Goal: Feedback & Contribution: Leave review/rating

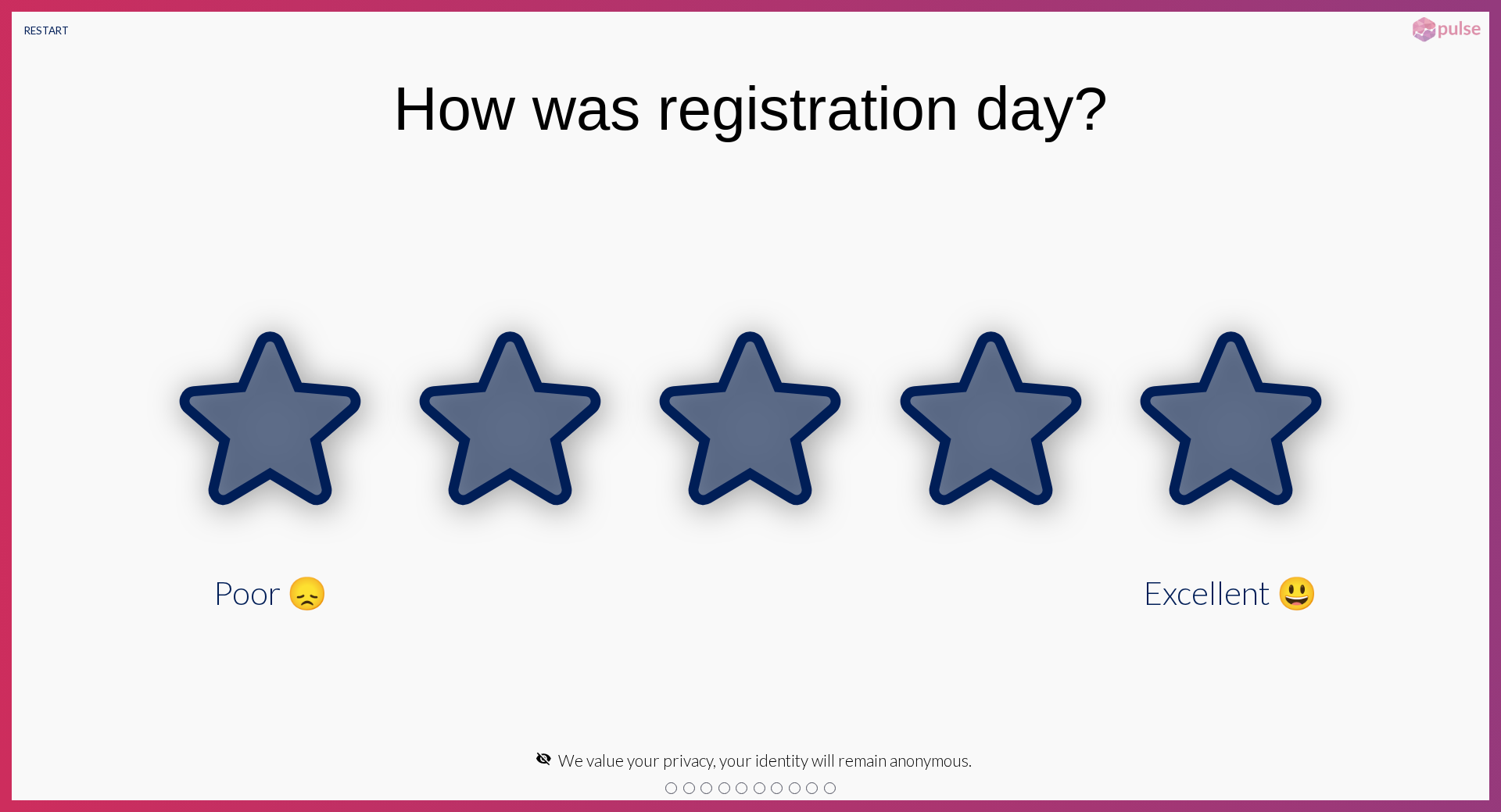
click at [1207, 413] on icon at bounding box center [1231, 417] width 171 height 164
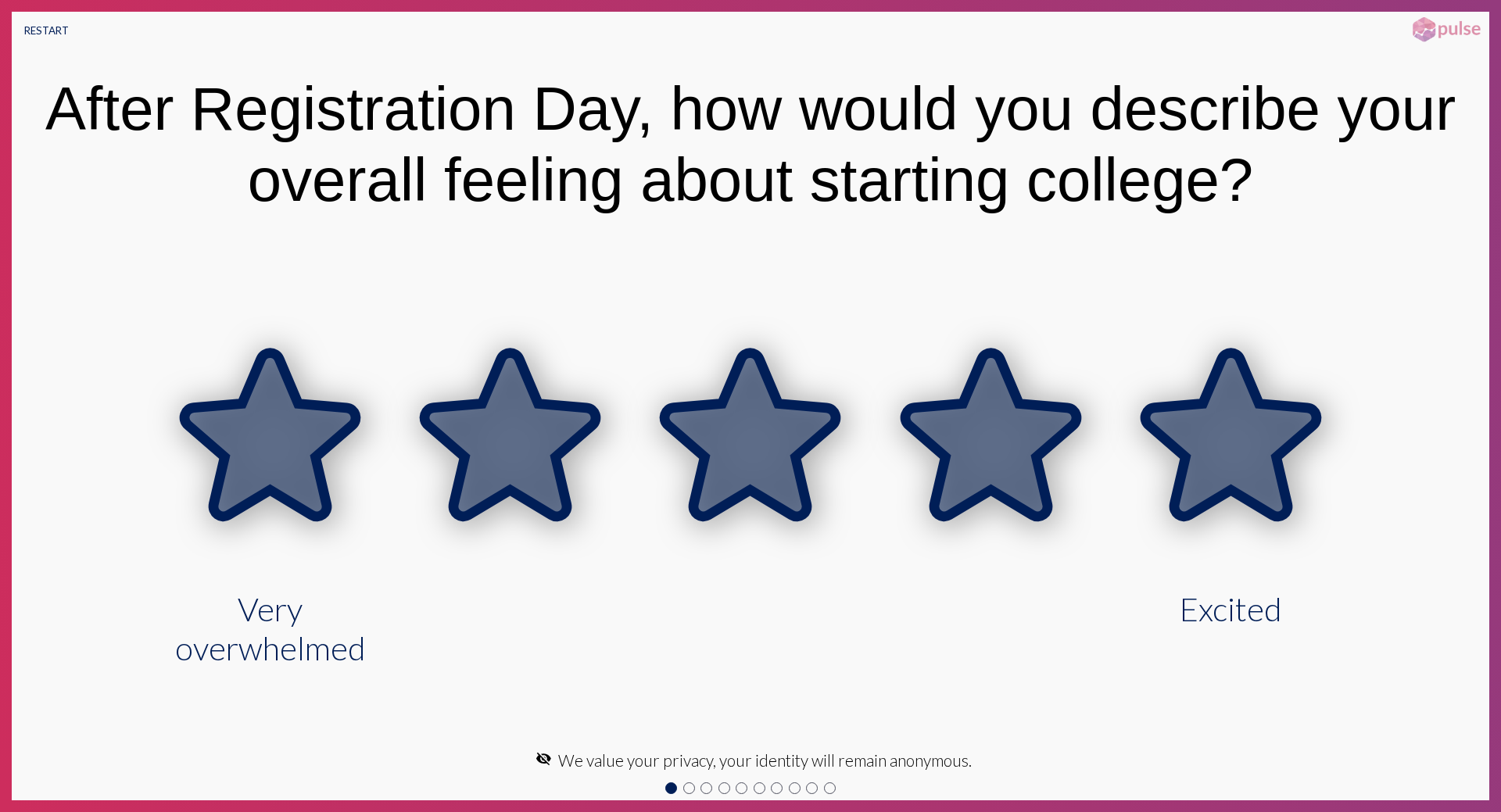
click at [1222, 434] on icon at bounding box center [1231, 435] width 171 height 164
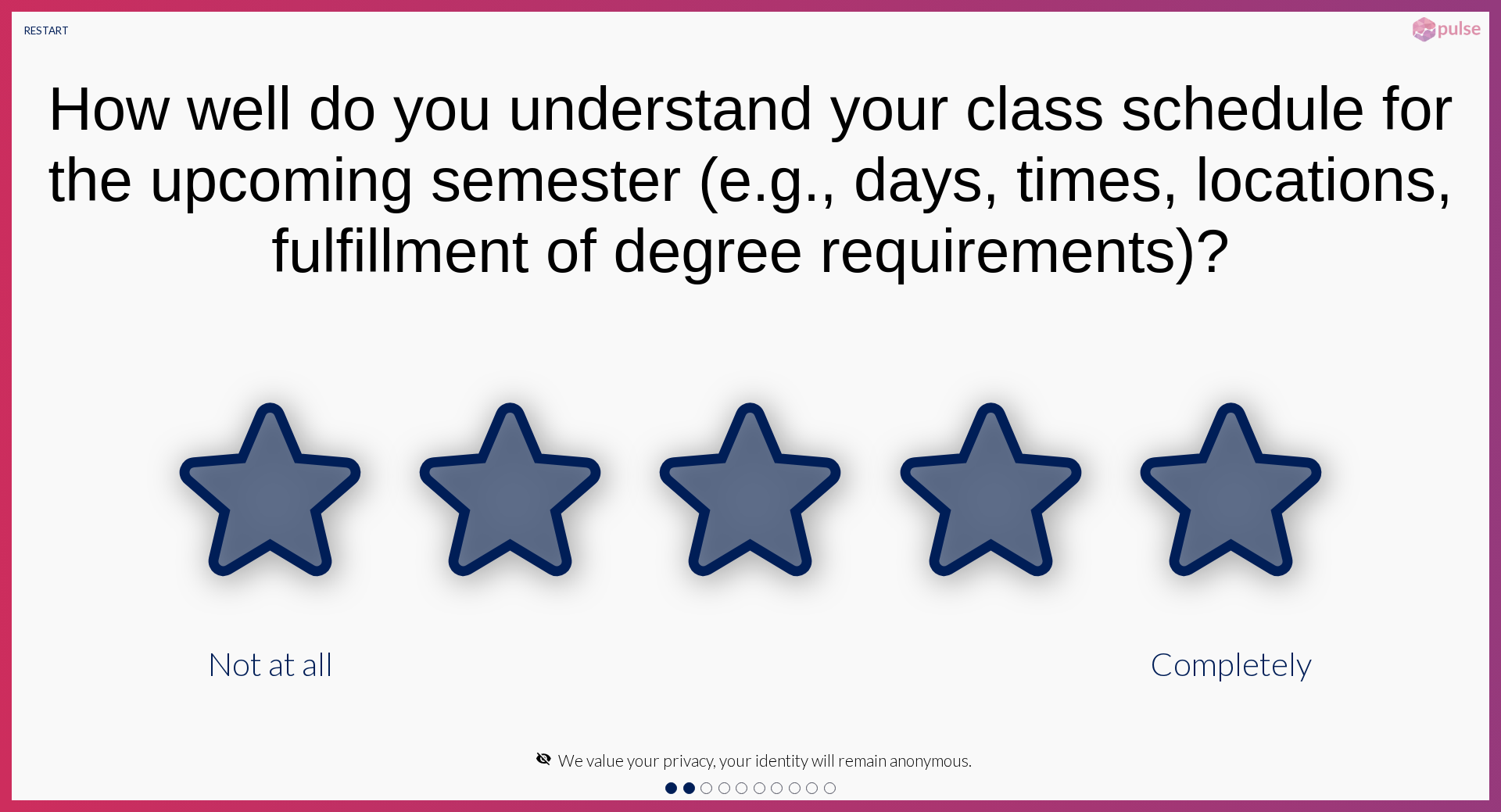
click at [1223, 435] on icon at bounding box center [1231, 489] width 171 height 164
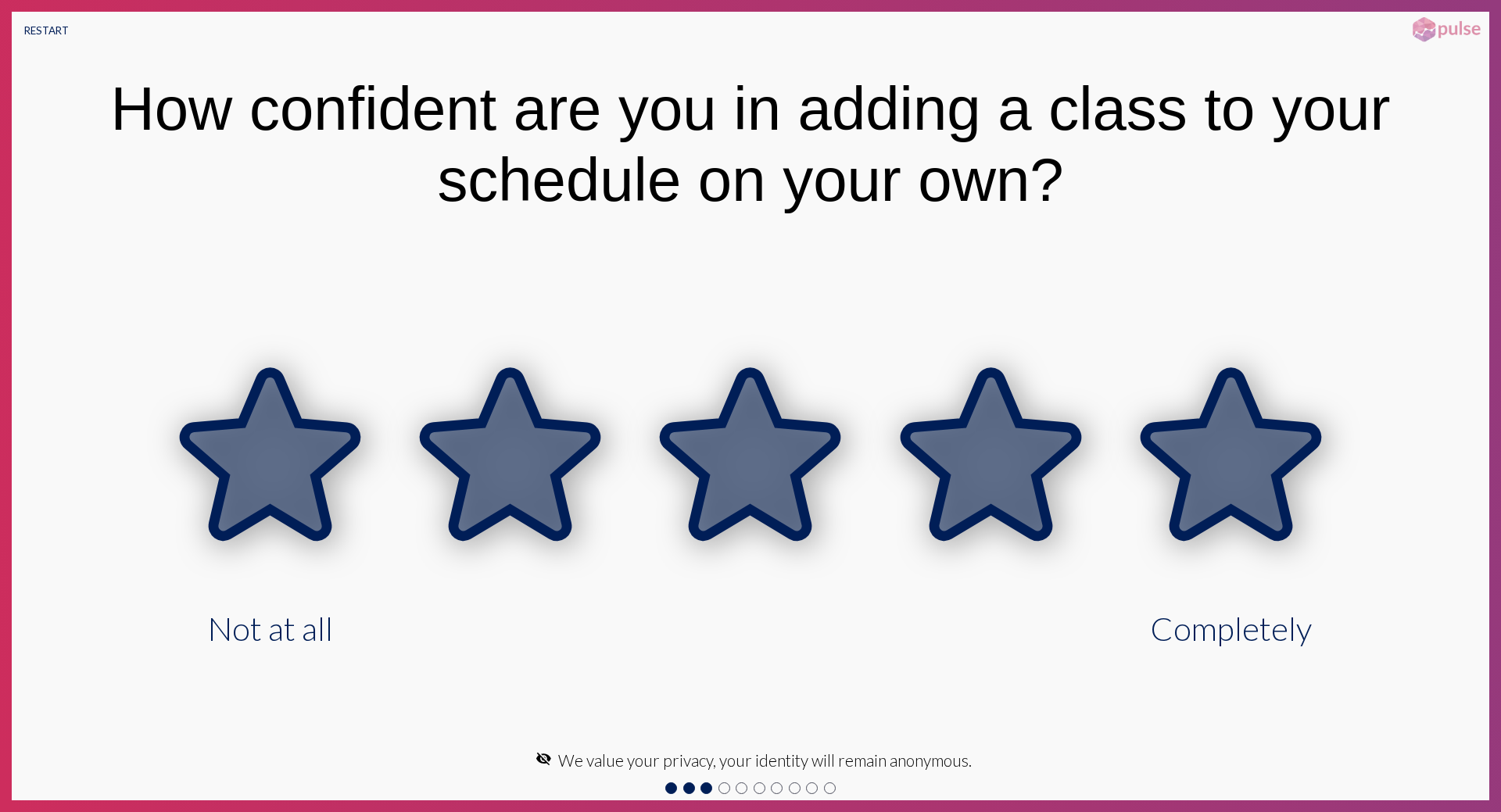
click at [1225, 435] on icon at bounding box center [1231, 453] width 171 height 164
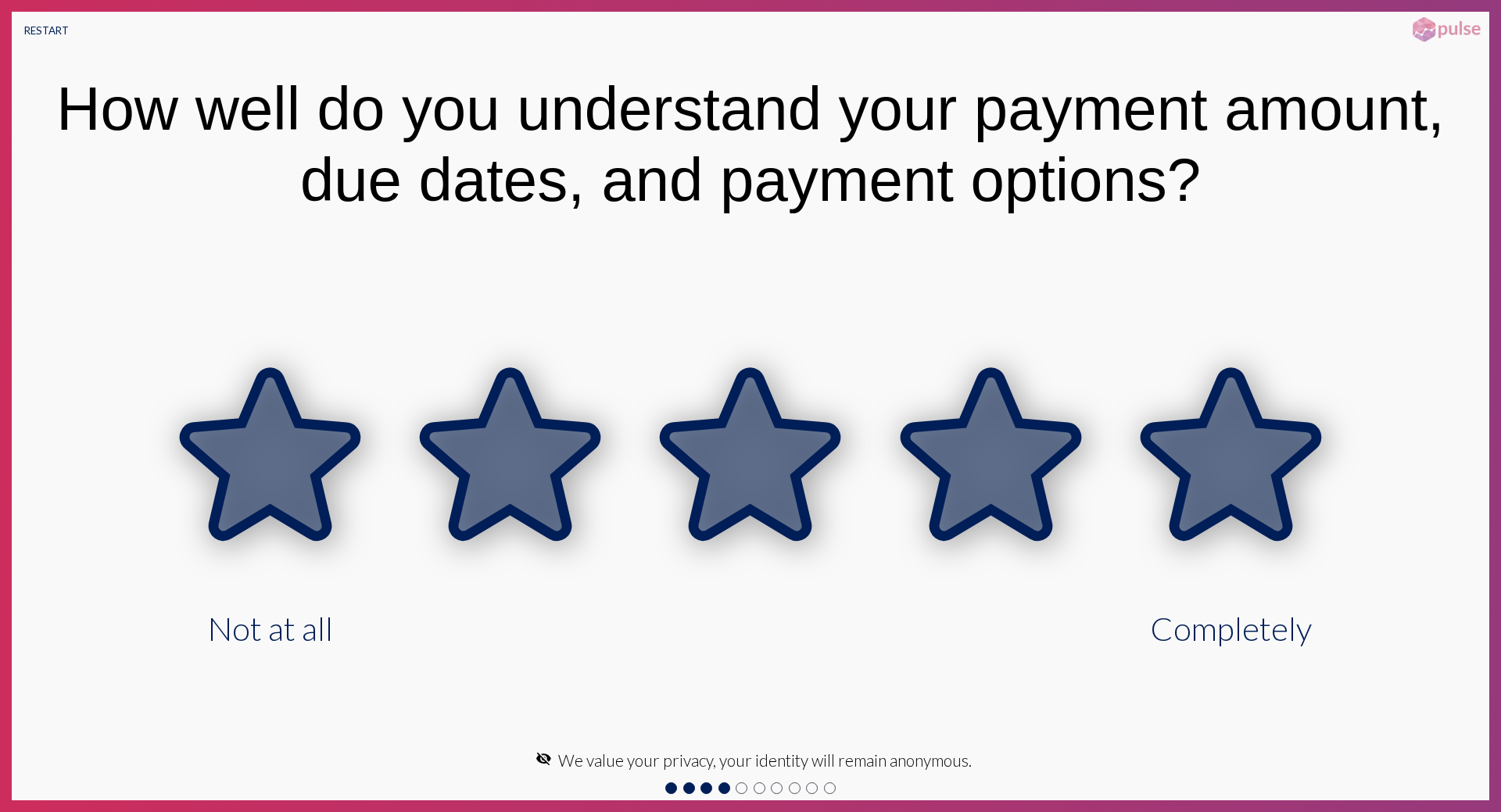
click at [1231, 440] on icon at bounding box center [1231, 453] width 171 height 164
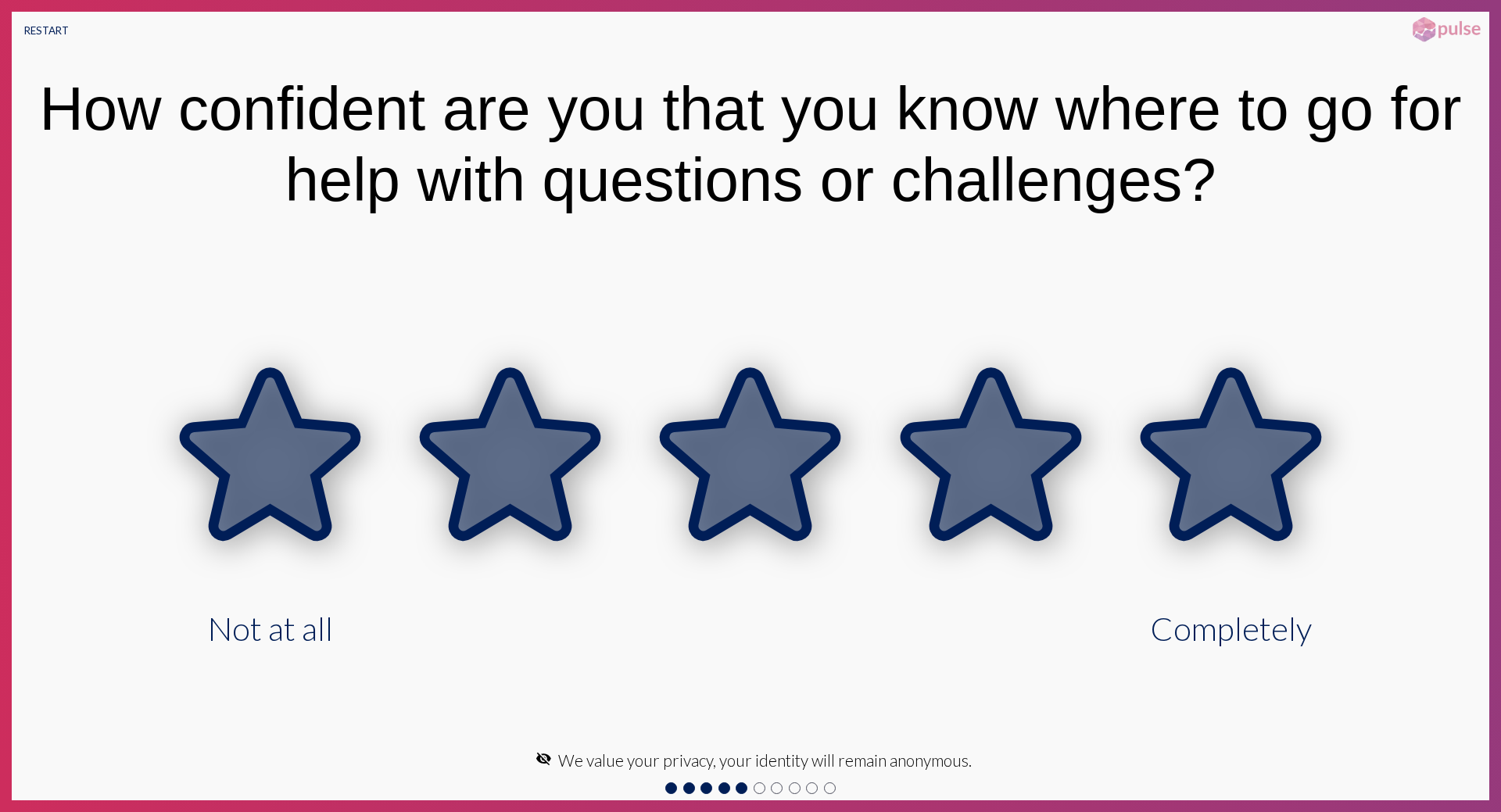
click at [1231, 440] on icon at bounding box center [1231, 453] width 171 height 164
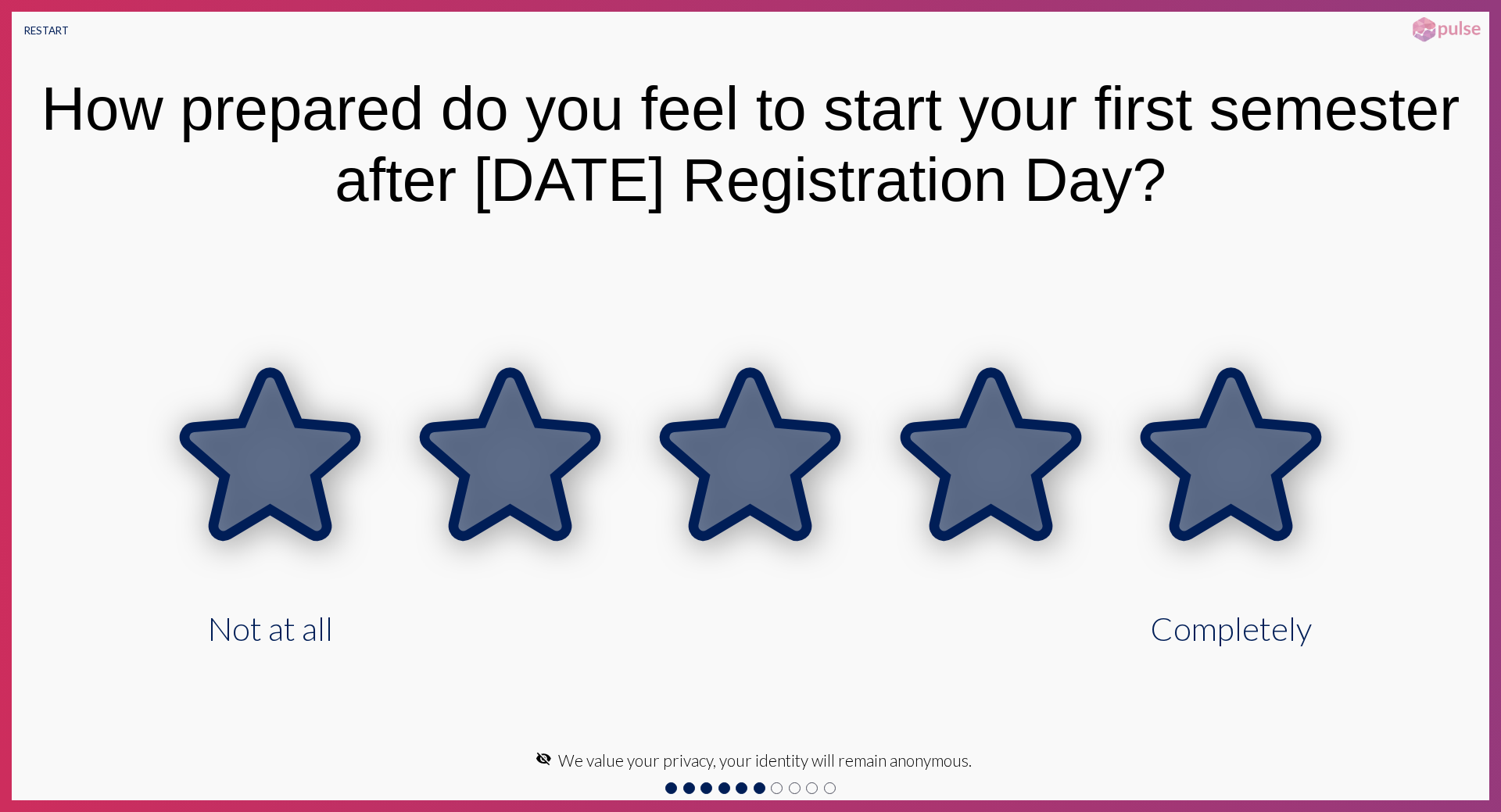
click at [1231, 440] on icon at bounding box center [1231, 453] width 171 height 164
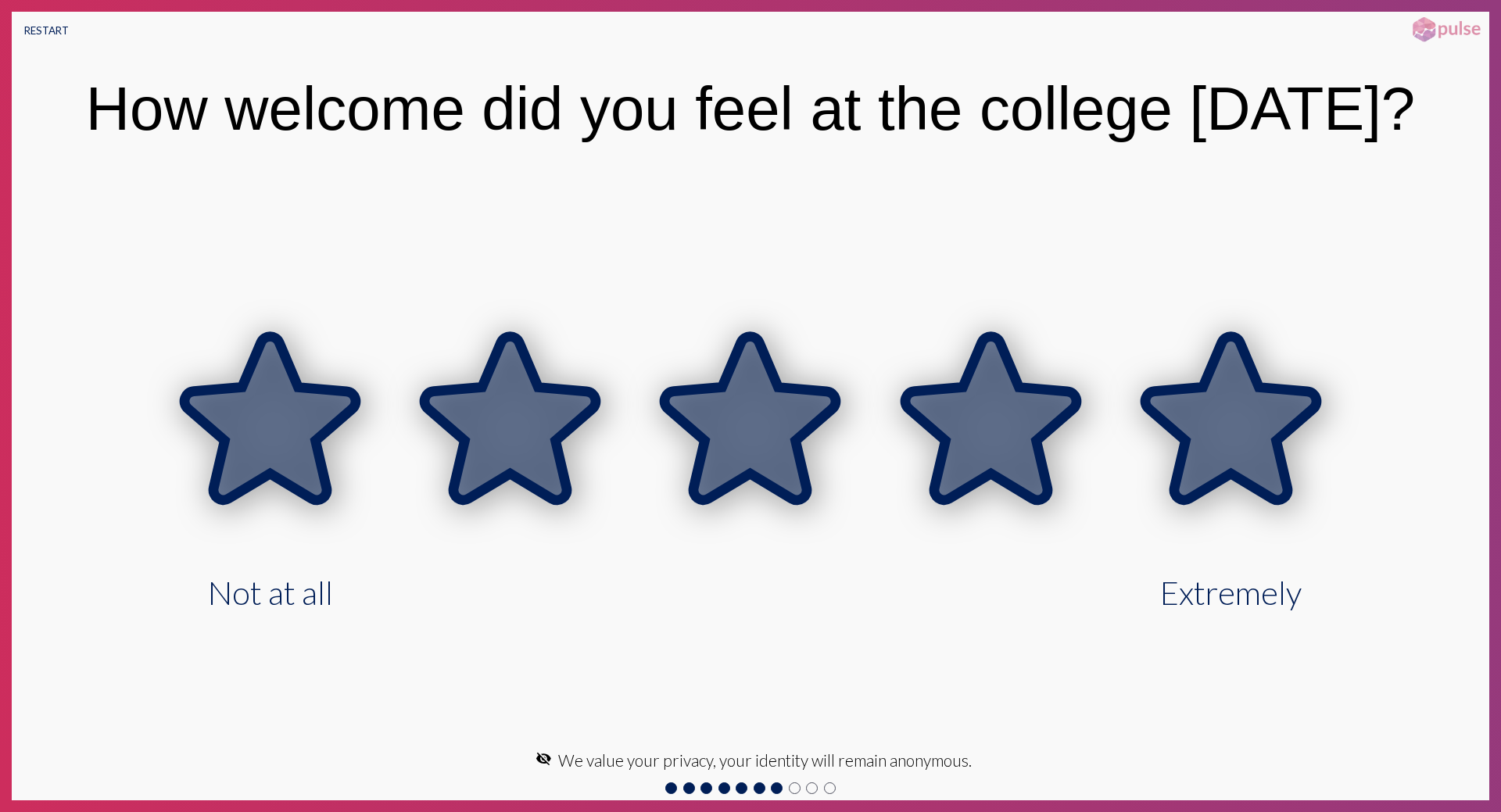
click at [1231, 440] on icon at bounding box center [1231, 418] width 171 height 164
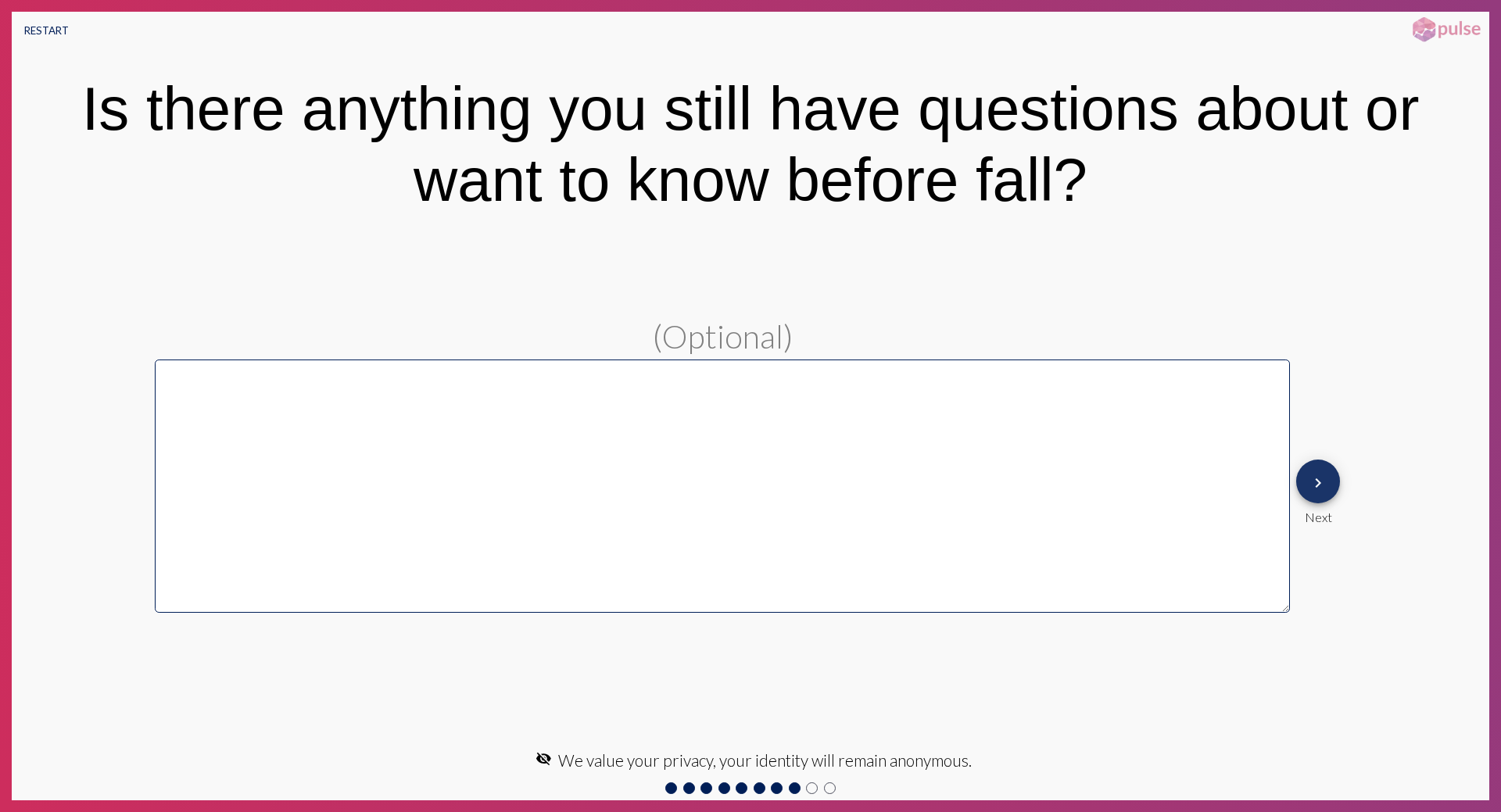
click at [1318, 491] on mat-icon "keyboard_arrow_right" at bounding box center [1318, 483] width 19 height 19
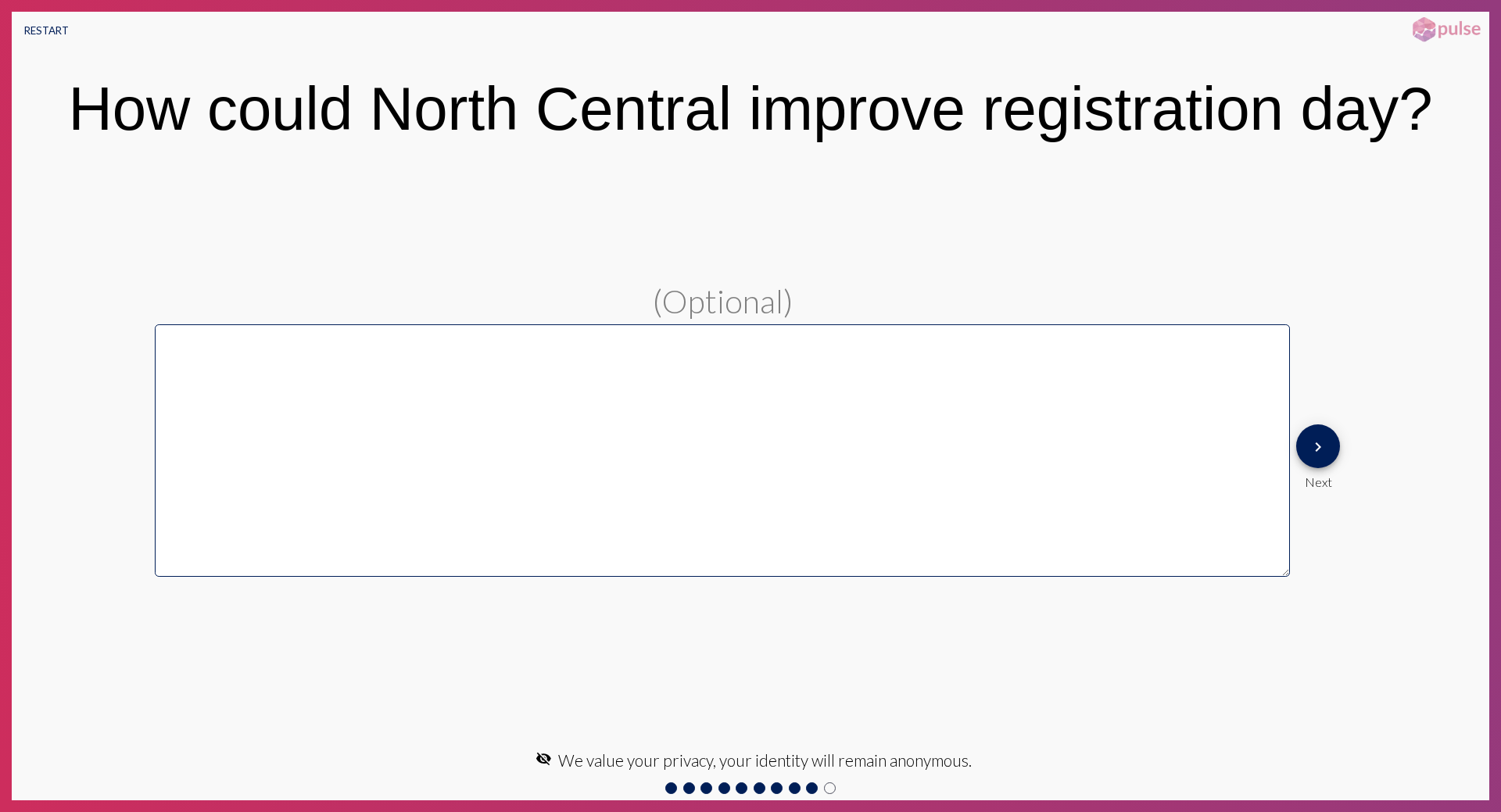
click at [1313, 491] on div "keyboard_arrow_right Next" at bounding box center [1318, 457] width 57 height 78
click at [1315, 469] on span "keyboard_arrow_right" at bounding box center [1318, 446] width 19 height 44
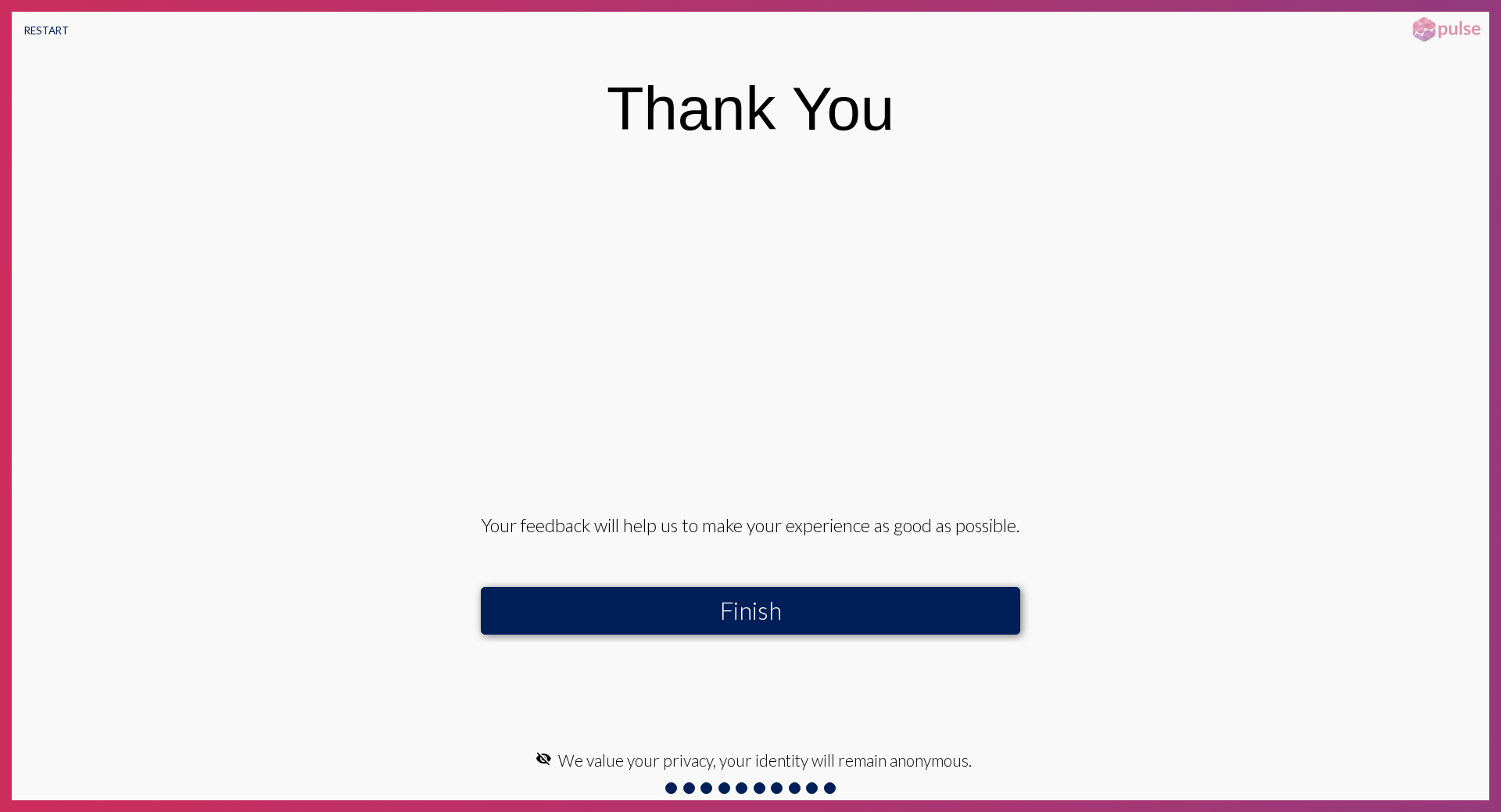
click at [696, 605] on button "Finish" at bounding box center [750, 611] width 540 height 47
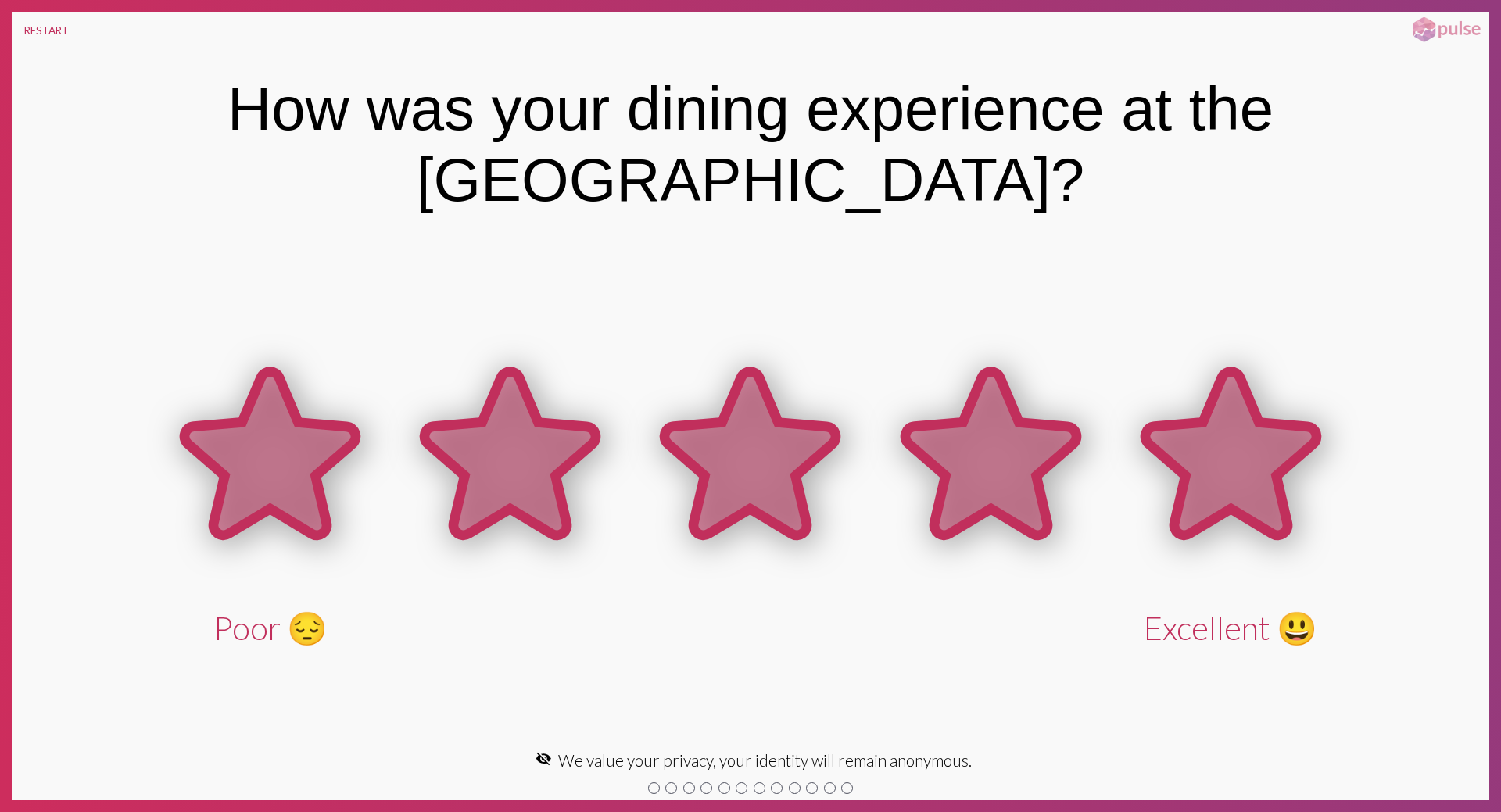
click at [1202, 480] on icon at bounding box center [1231, 453] width 171 height 164
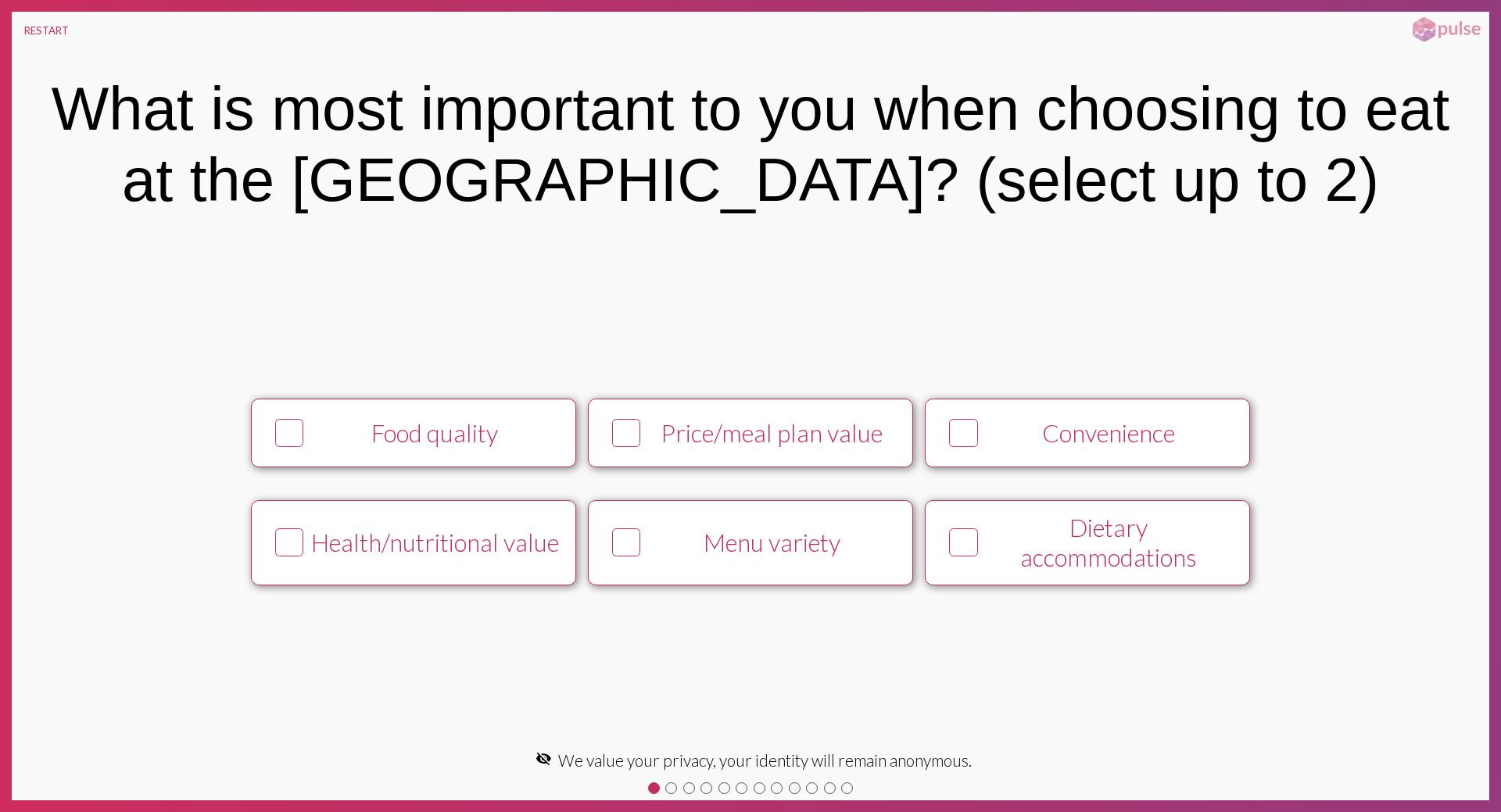
click at [364, 444] on div "Food quality" at bounding box center [435, 433] width 249 height 29
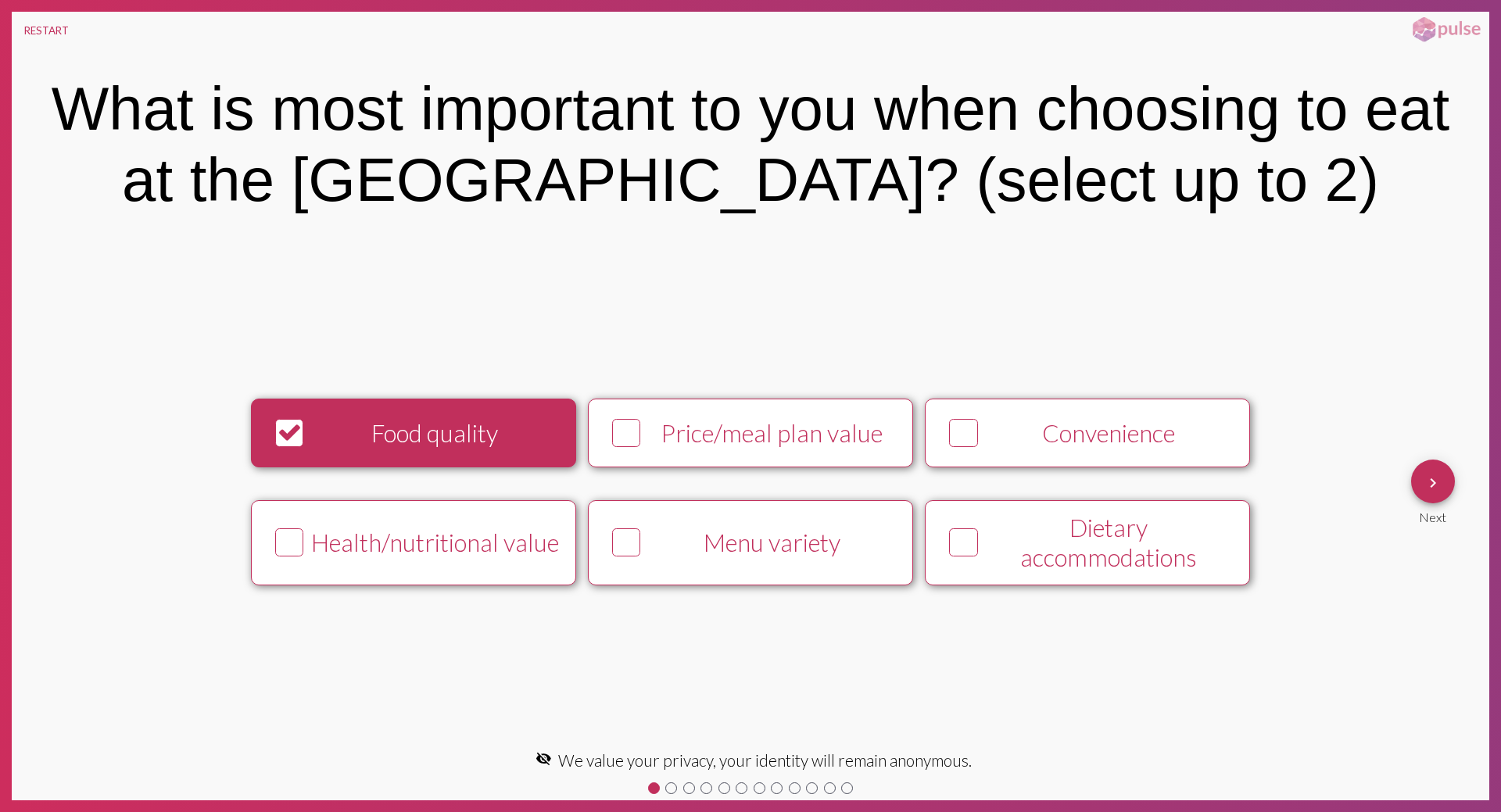
click at [754, 562] on button "Menu variety" at bounding box center [750, 543] width 325 height 85
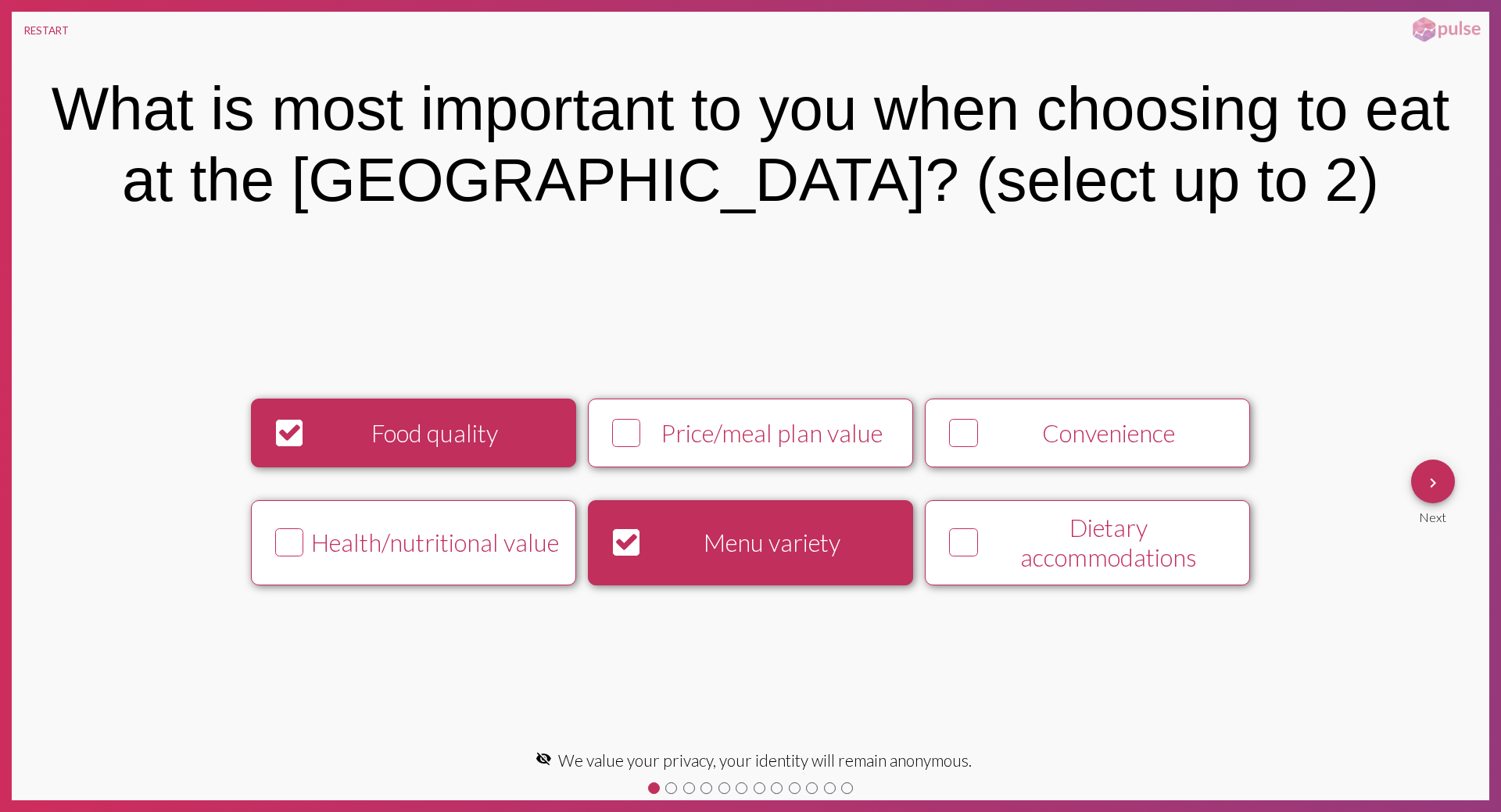
click at [1155, 548] on div "Dietary accommodations" at bounding box center [1110, 542] width 249 height 60
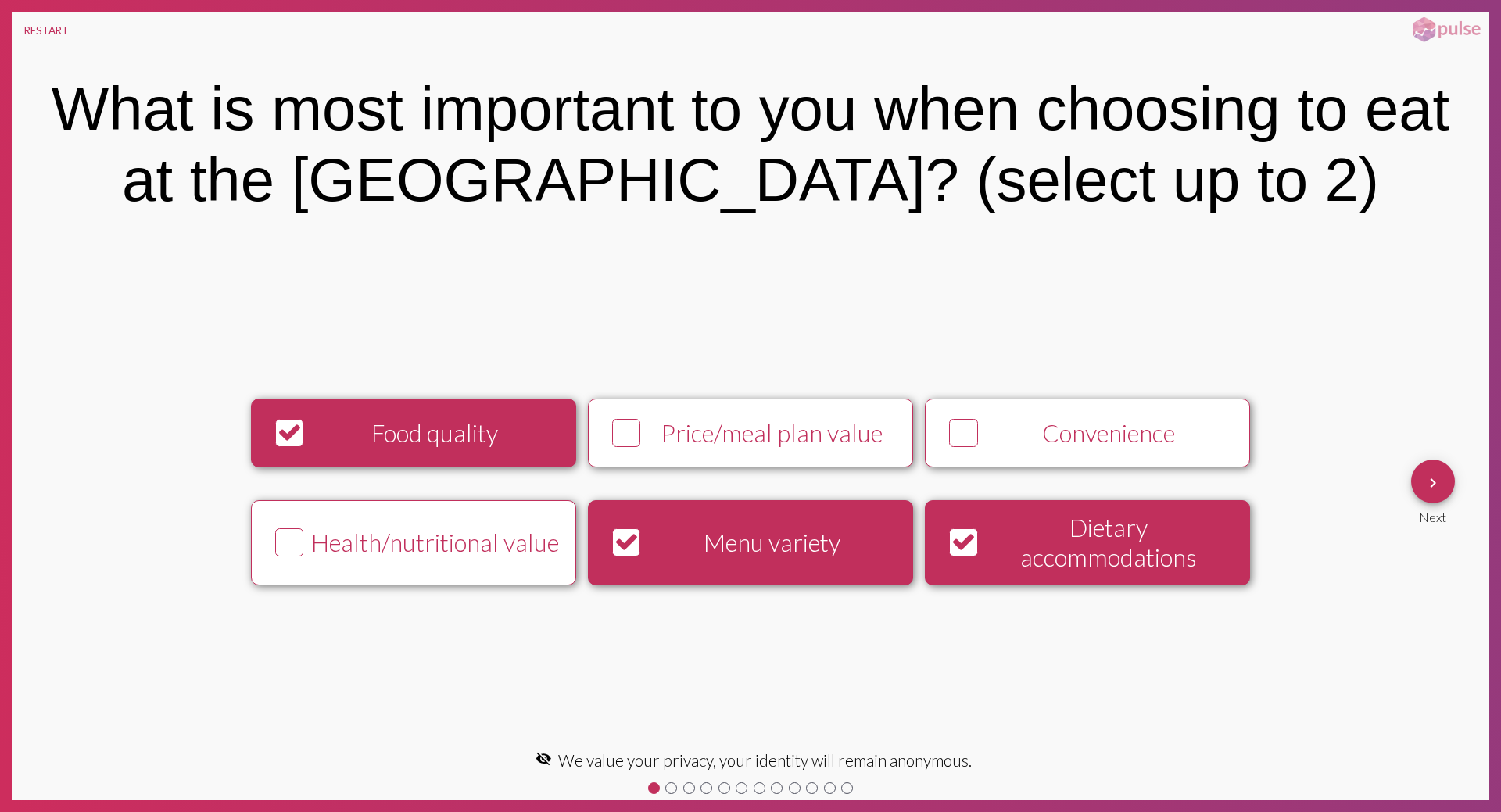
click at [1114, 439] on div "Convenience" at bounding box center [1110, 433] width 249 height 29
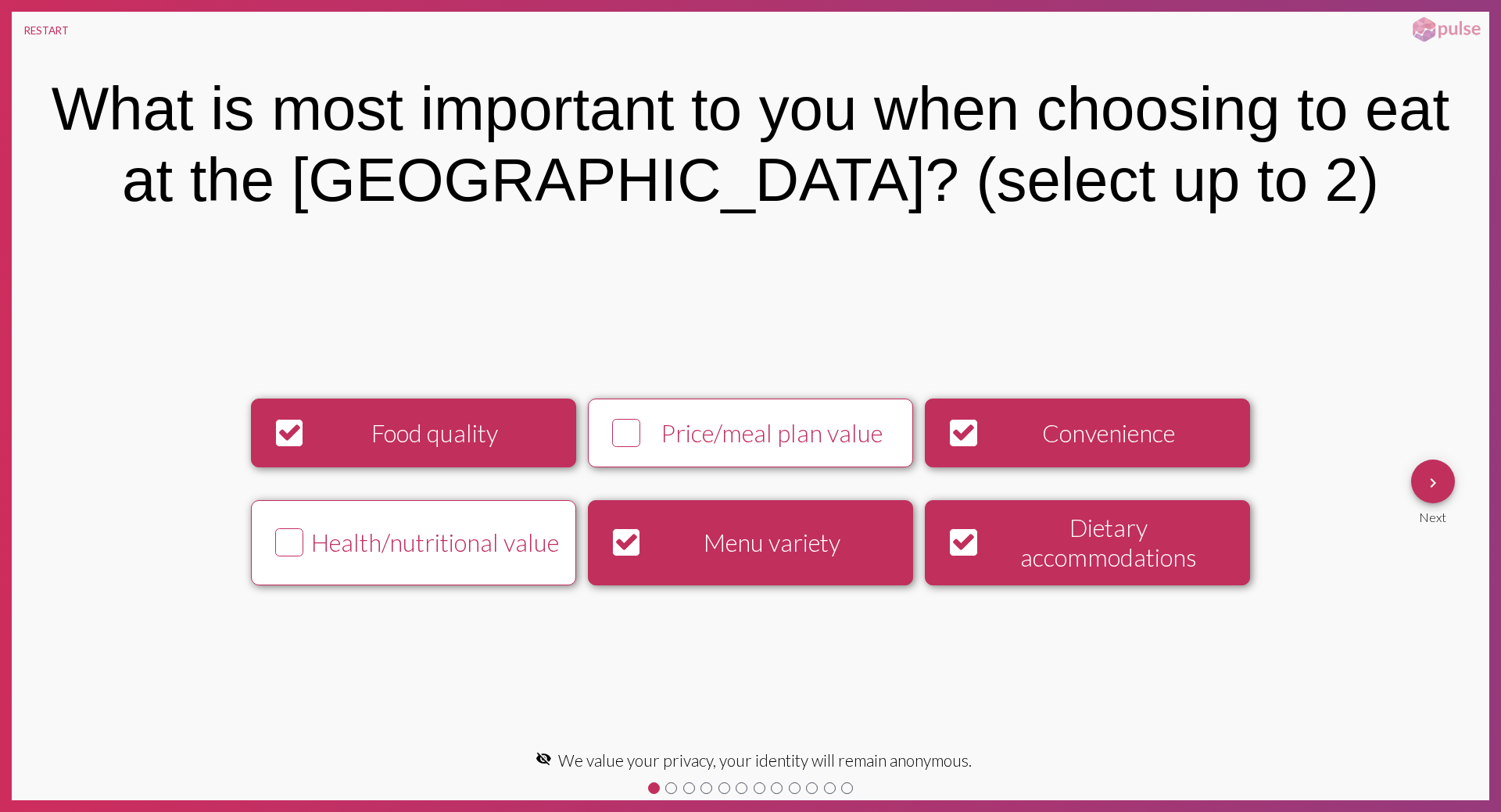
click at [1044, 453] on button "Convenience" at bounding box center [1087, 433] width 325 height 69
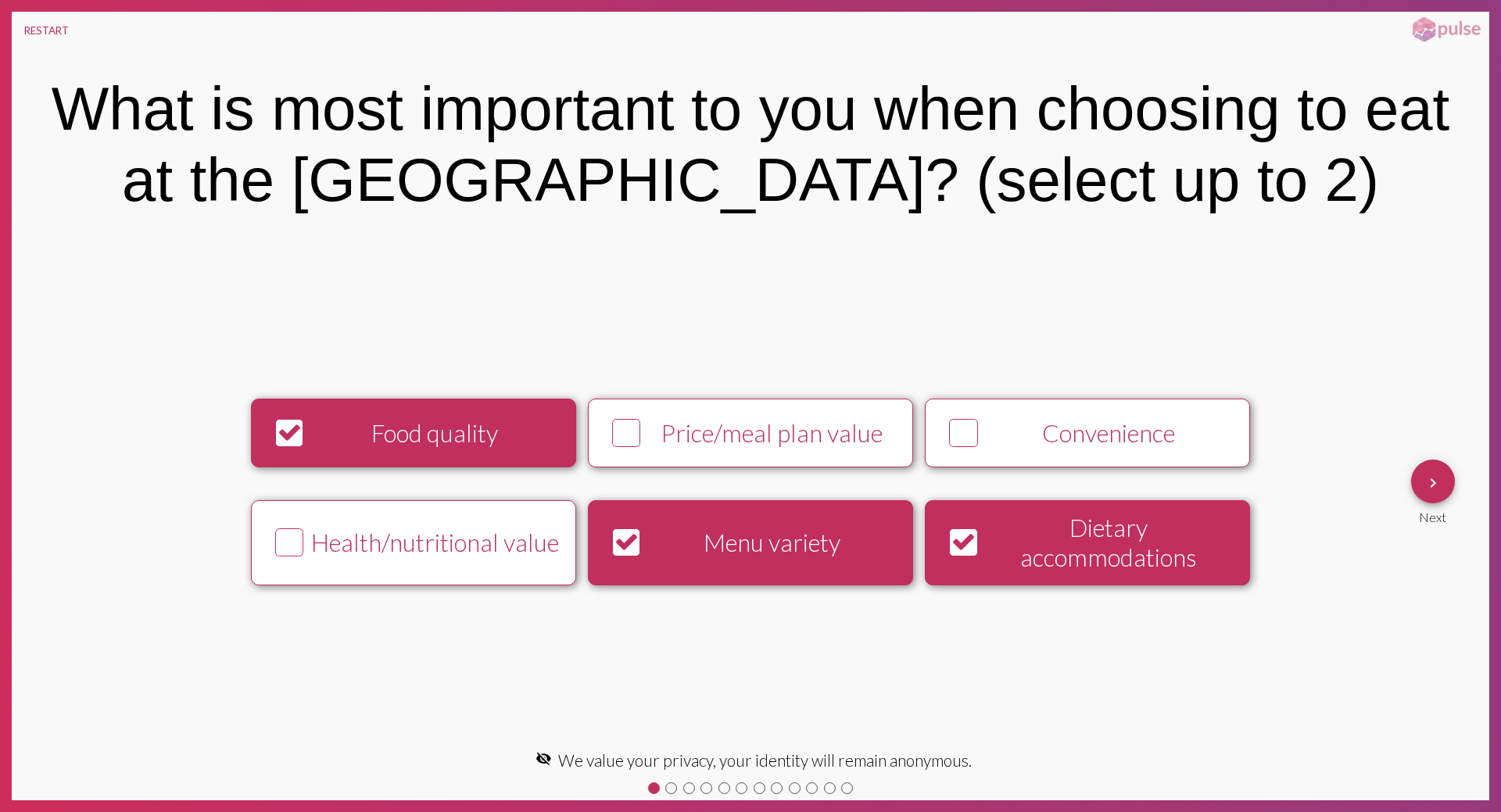
click at [1074, 548] on div "Dietary accommodations" at bounding box center [1110, 542] width 249 height 60
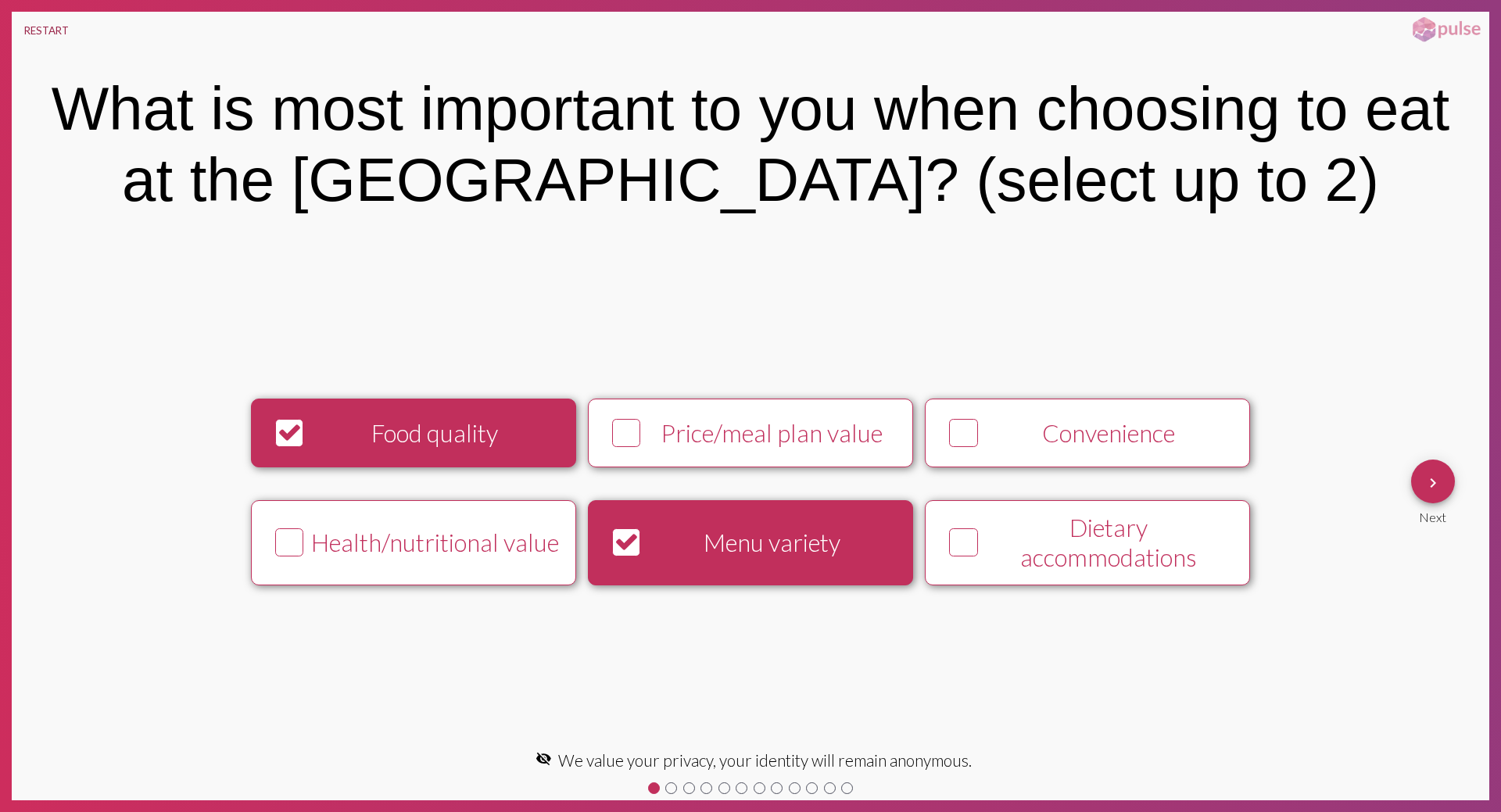
click at [61, 26] on button "RESTART" at bounding box center [46, 30] width 70 height 38
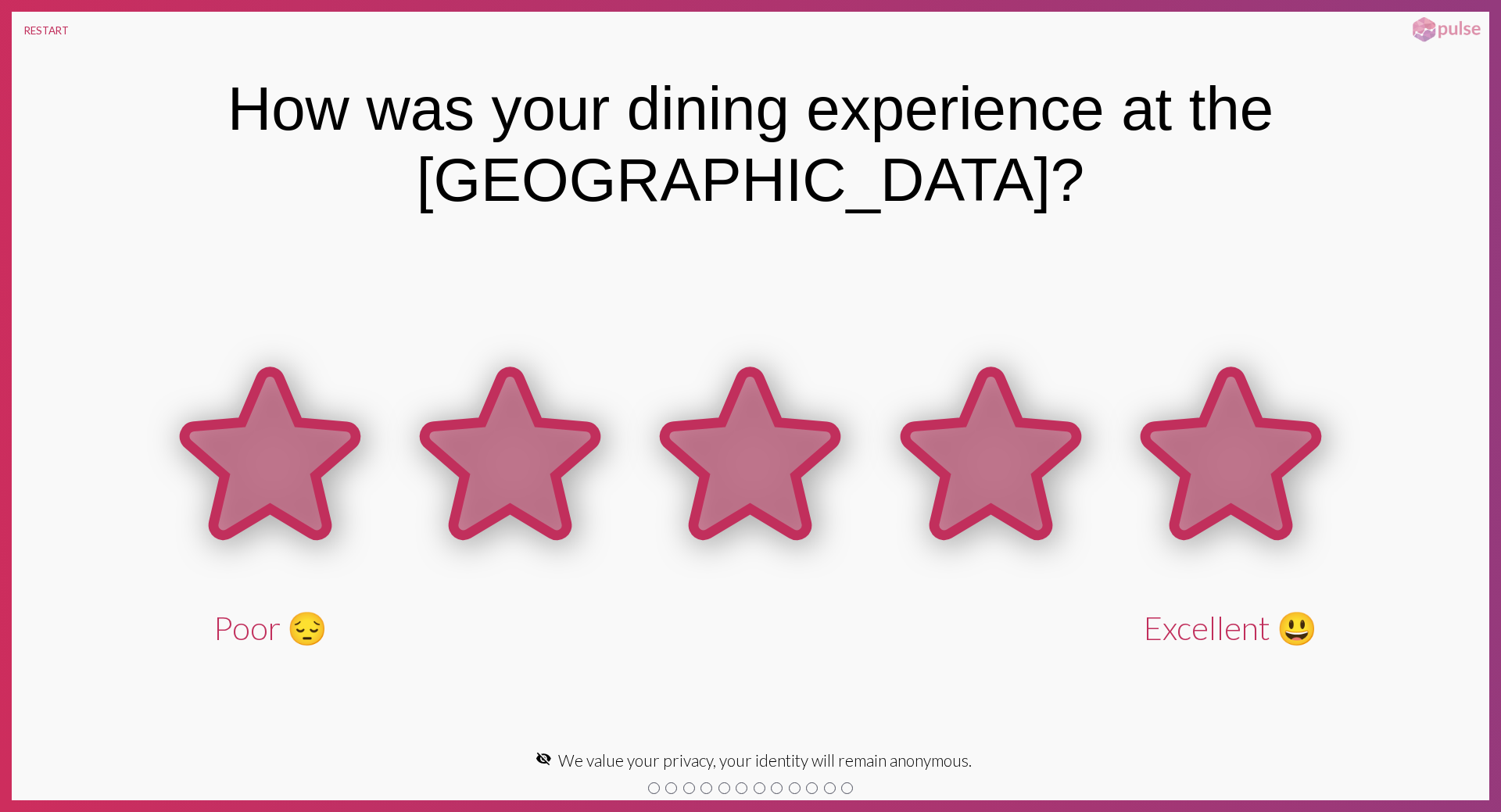
click at [1262, 449] on icon at bounding box center [1231, 453] width 171 height 164
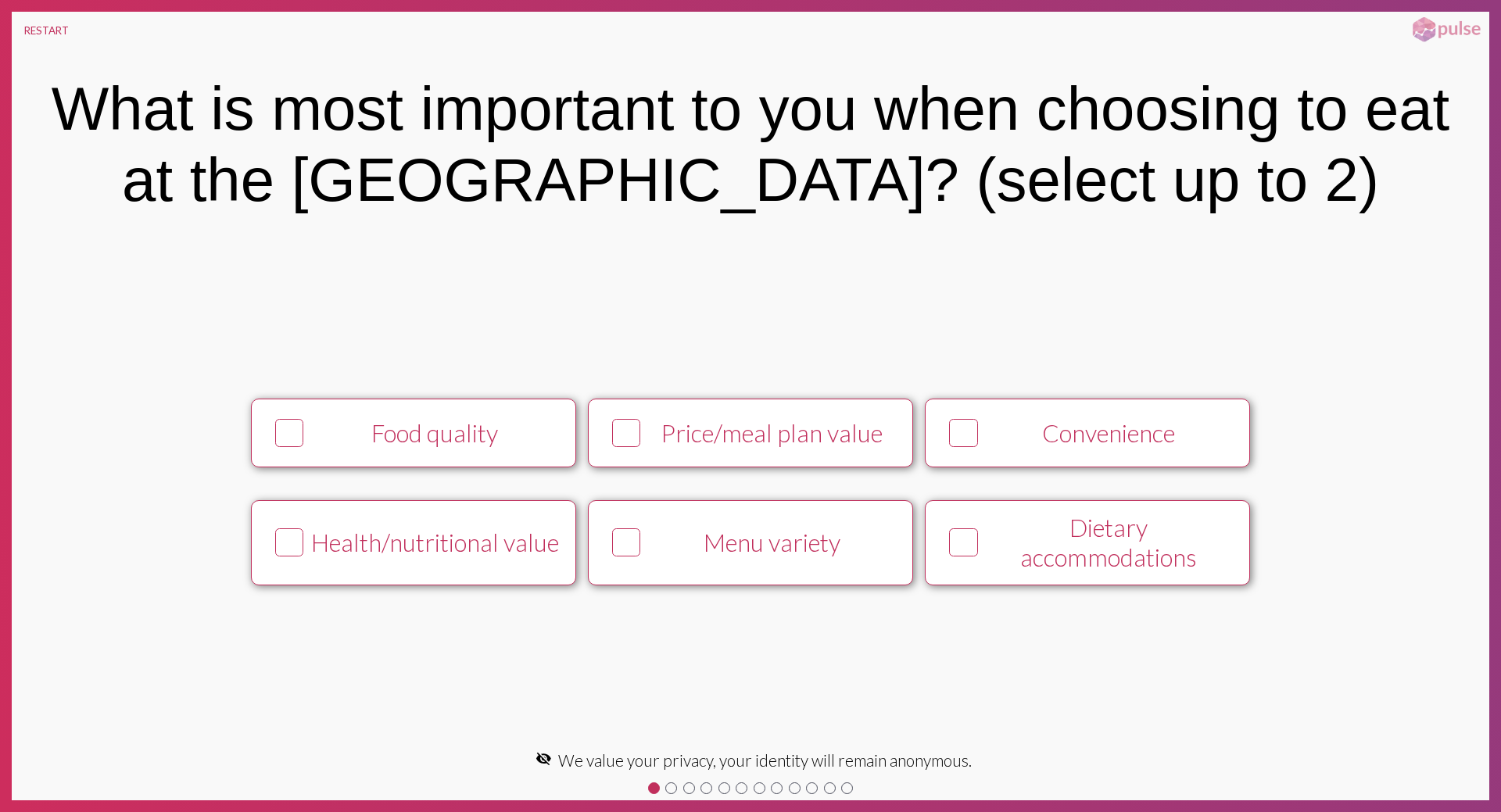
click at [764, 443] on div "Price/meal plan value" at bounding box center [771, 433] width 249 height 29
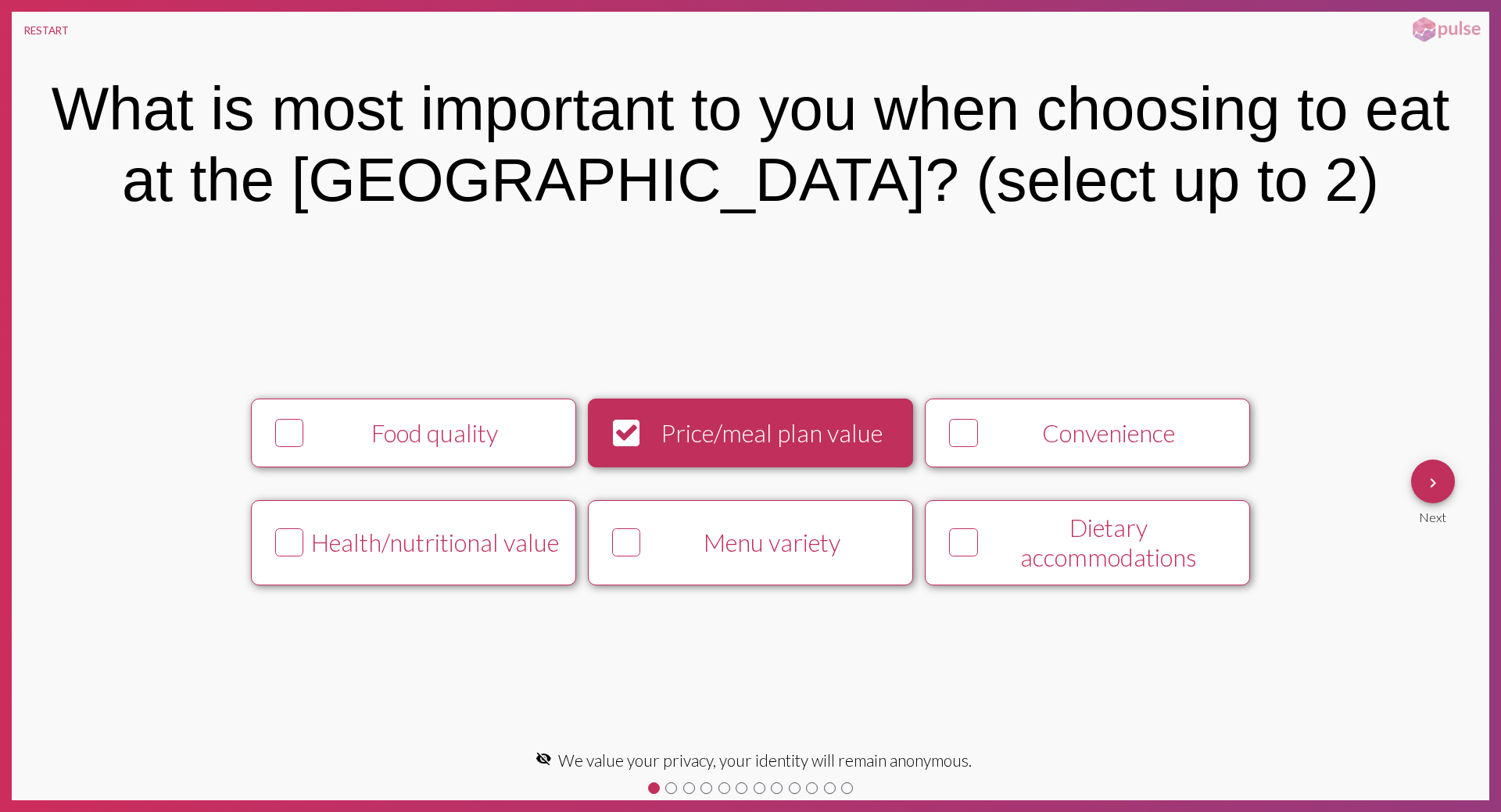
drag, startPoint x: 823, startPoint y: 551, endPoint x: 1102, endPoint y: 545, distance: 279.1
click at [828, 551] on div "Menu variety" at bounding box center [771, 542] width 249 height 29
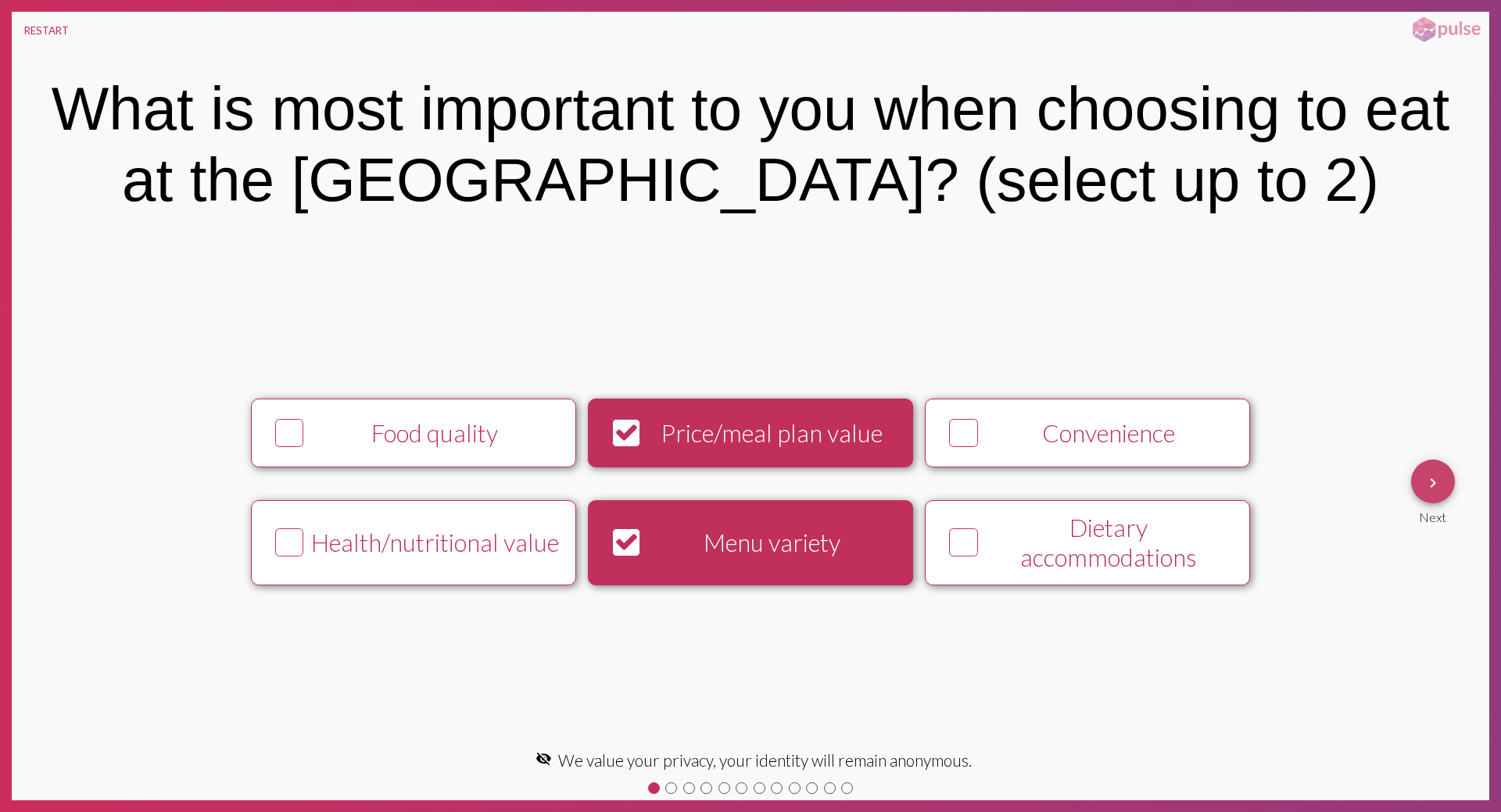
click at [1419, 489] on button "keyboard_arrow_right" at bounding box center [1432, 480] width 43 height 43
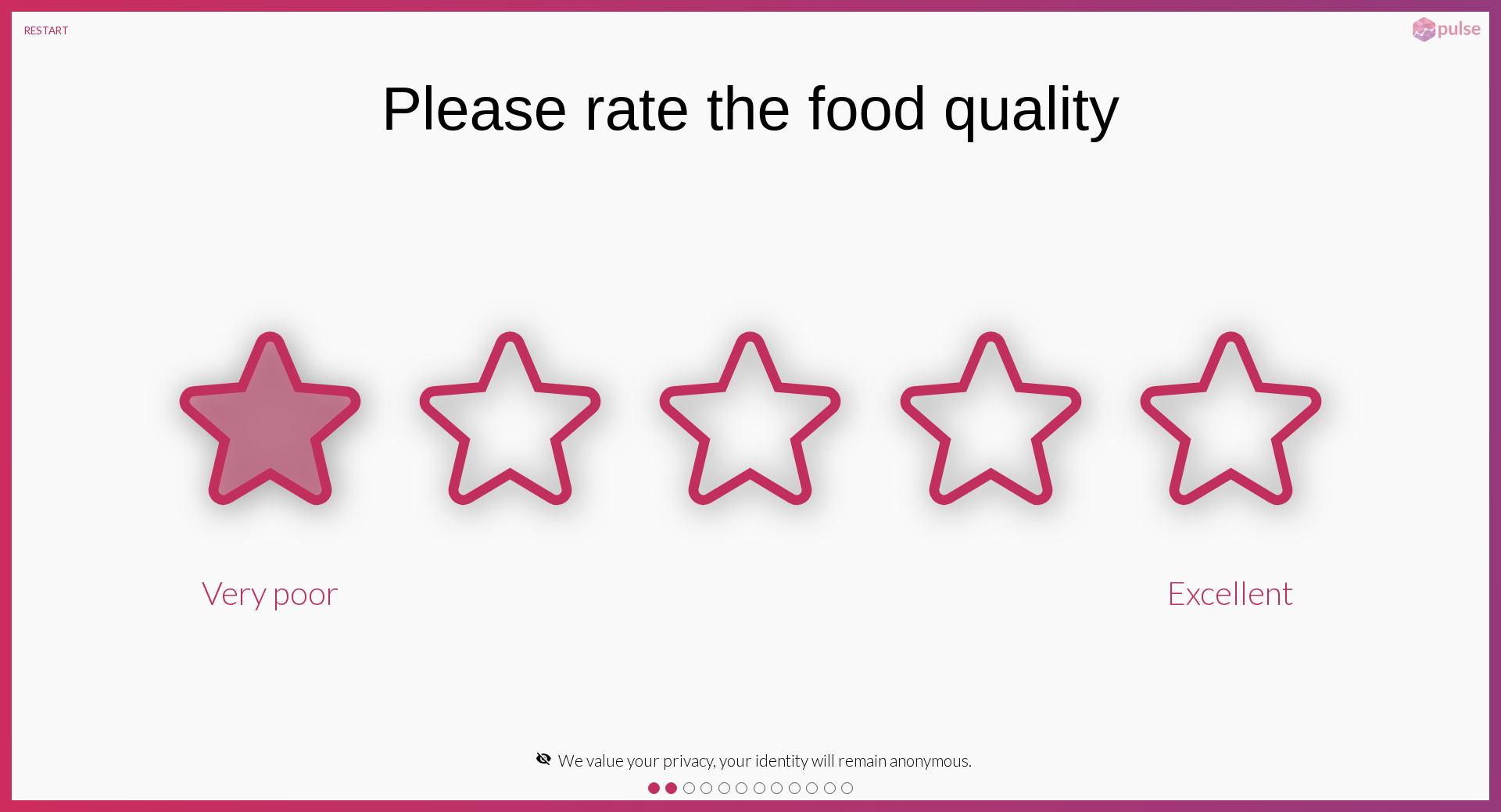
click at [315, 465] on icon at bounding box center [269, 418] width 171 height 164
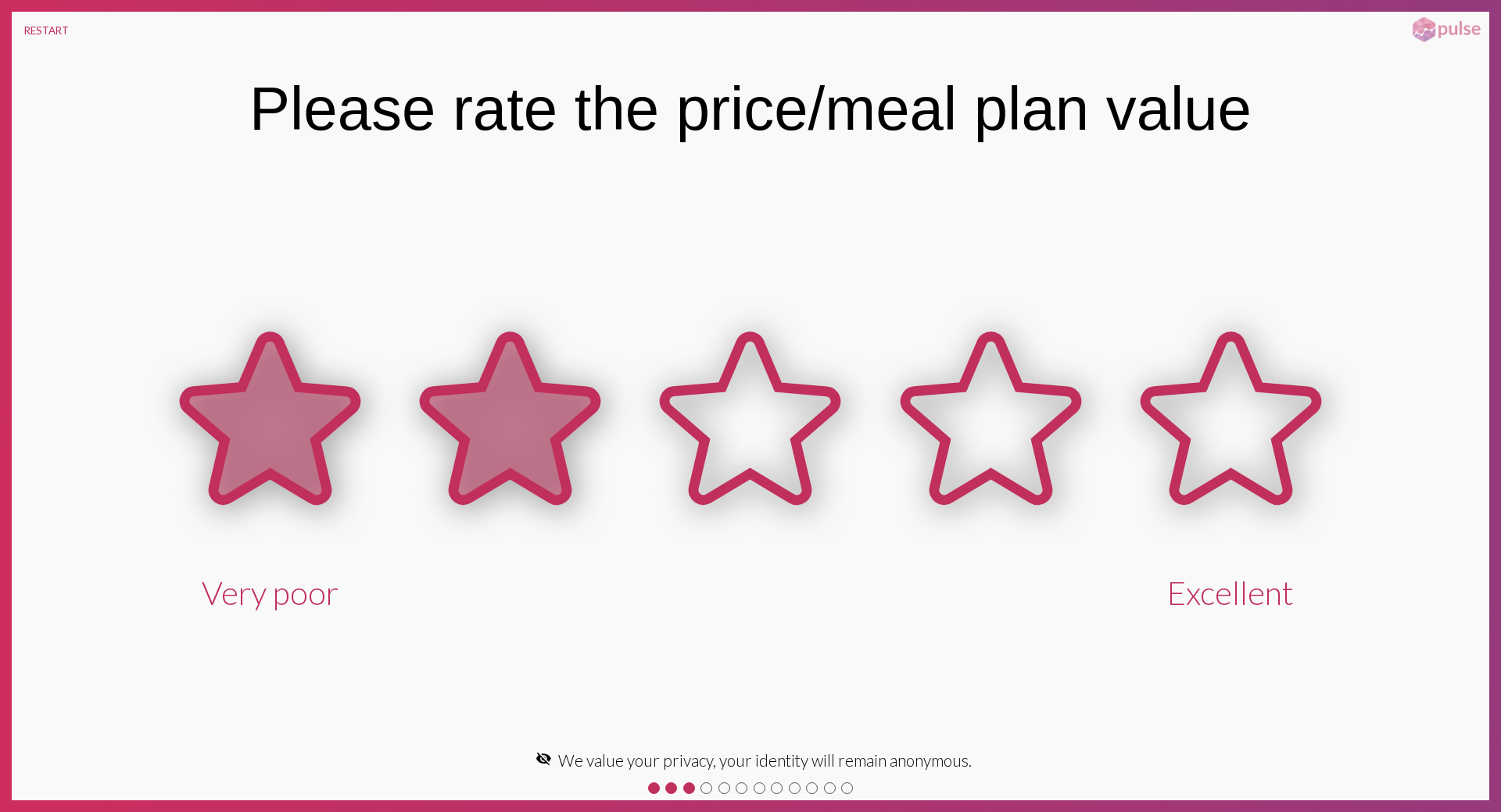
click at [503, 468] on icon at bounding box center [509, 418] width 171 height 164
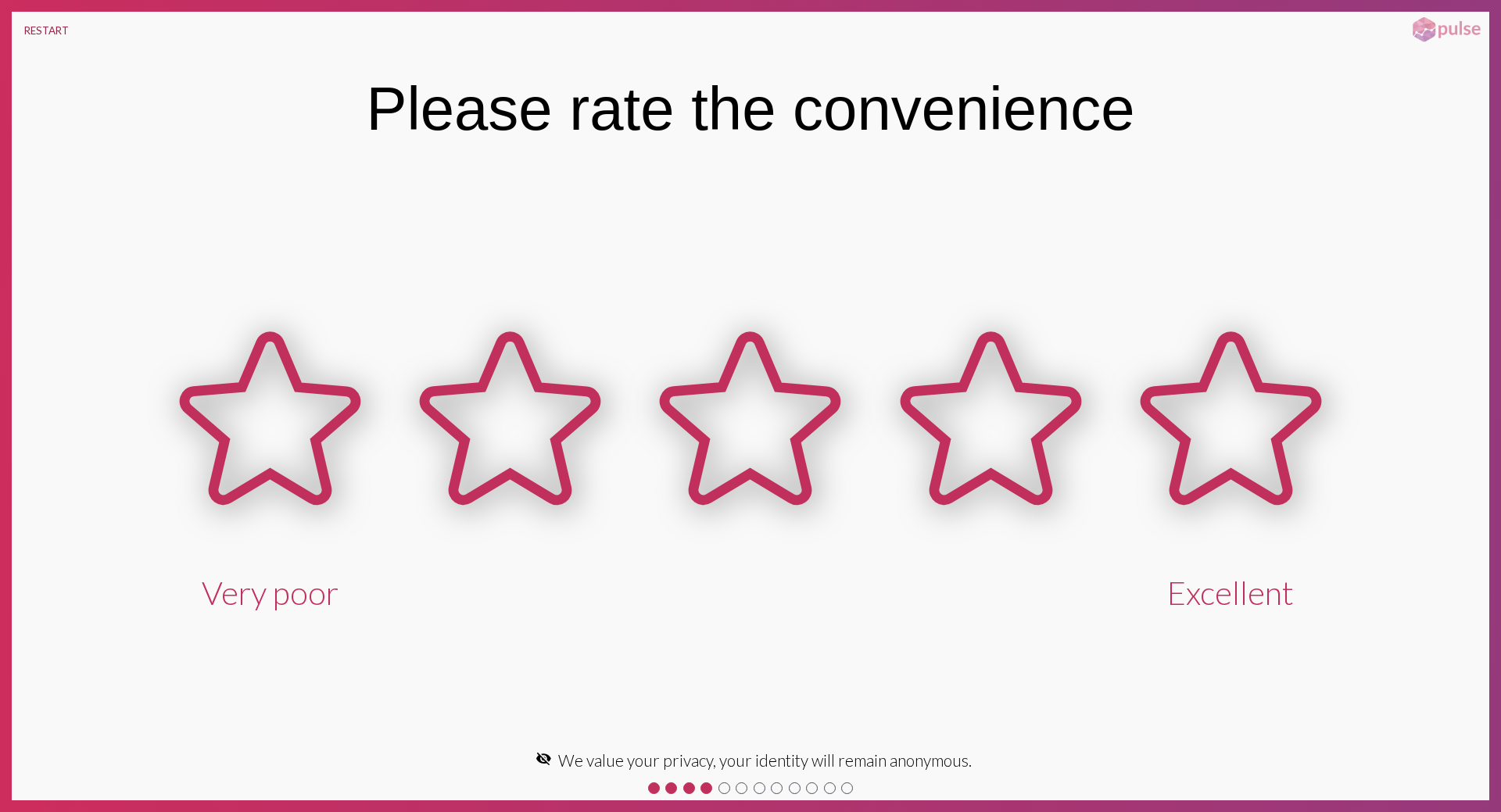
click at [16, 22] on button "RESTART" at bounding box center [46, 30] width 70 height 38
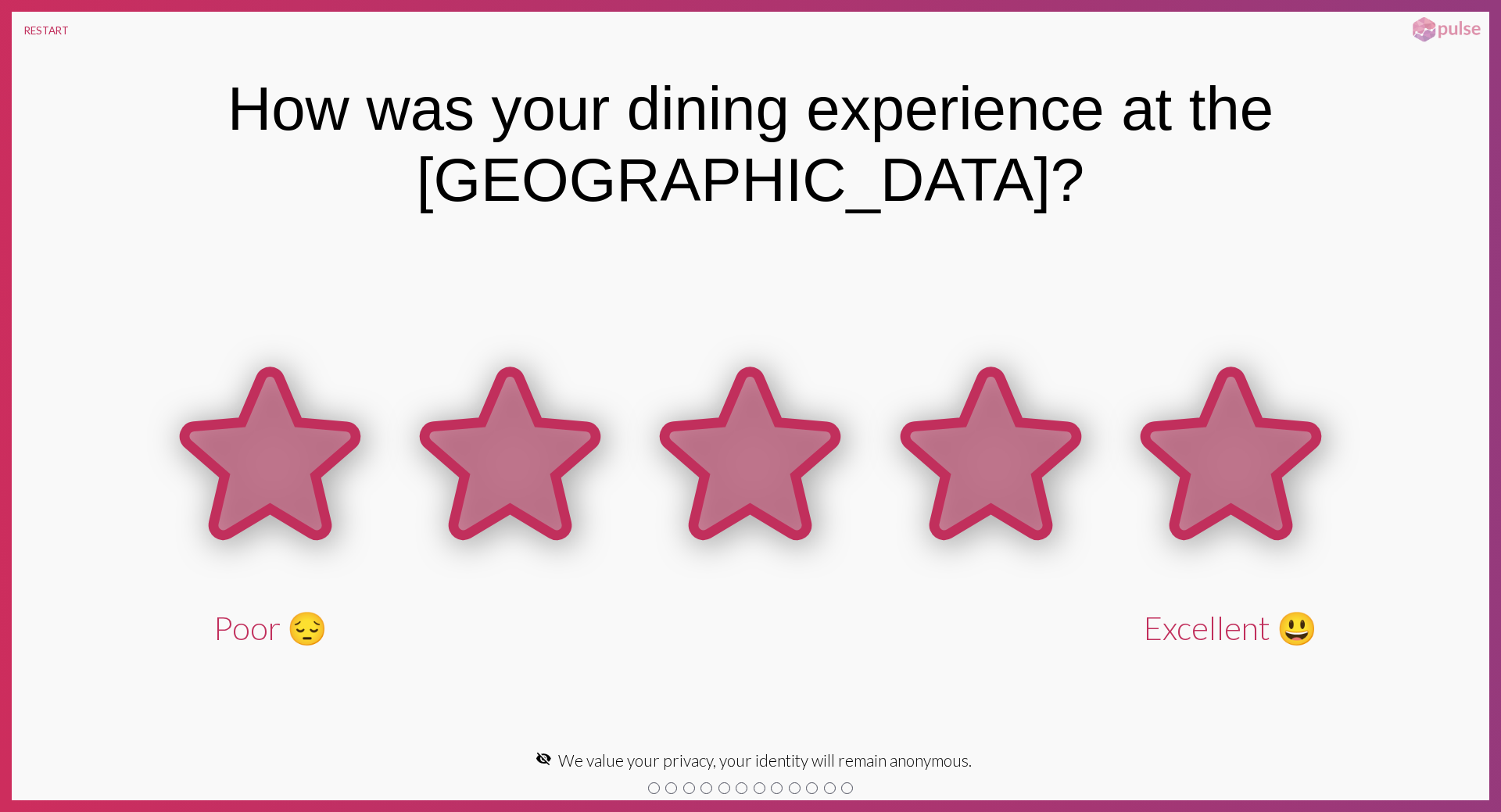
click at [1280, 471] on icon at bounding box center [1231, 453] width 171 height 164
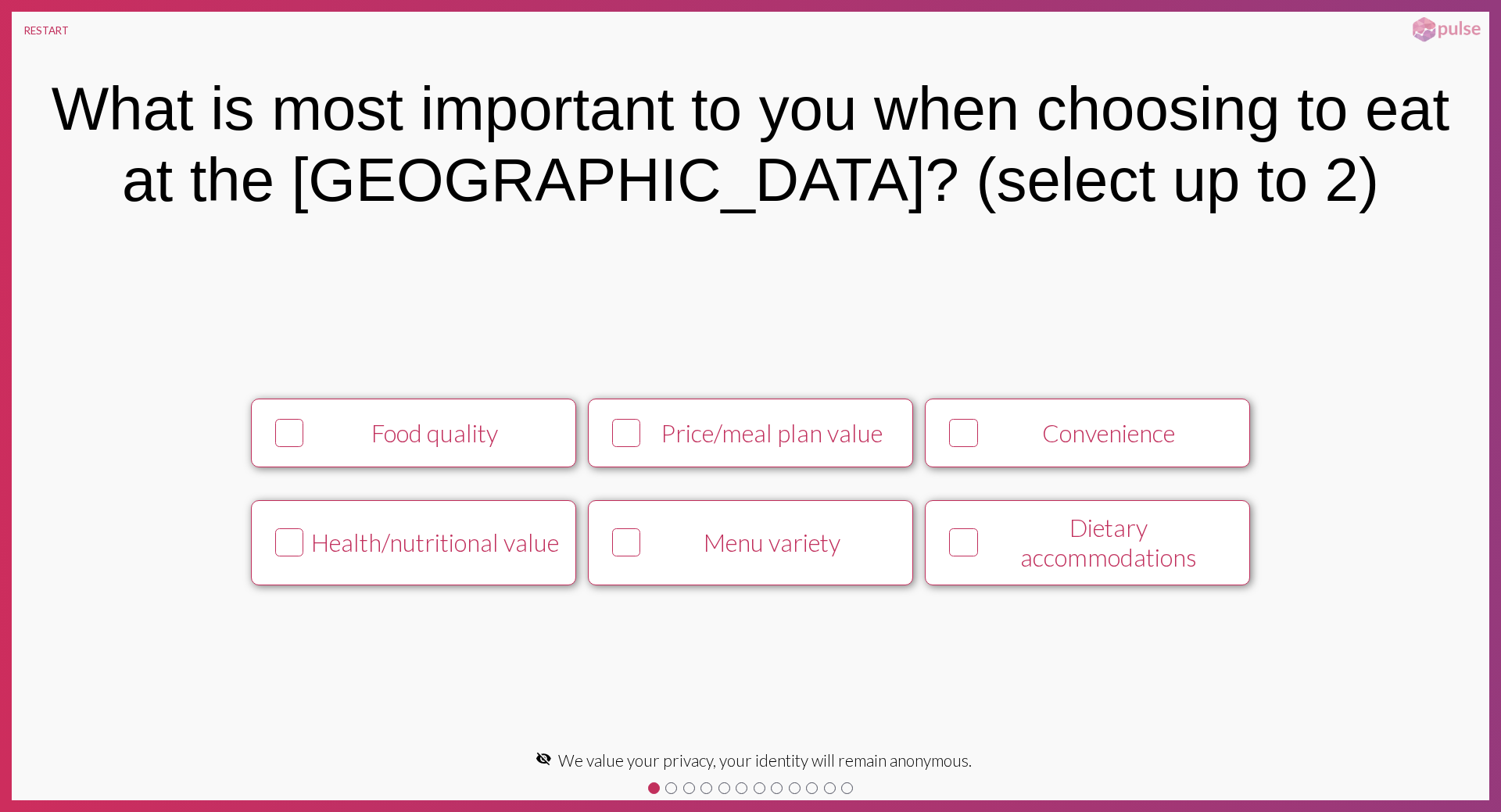
click at [1172, 456] on button "Convenience" at bounding box center [1087, 433] width 325 height 69
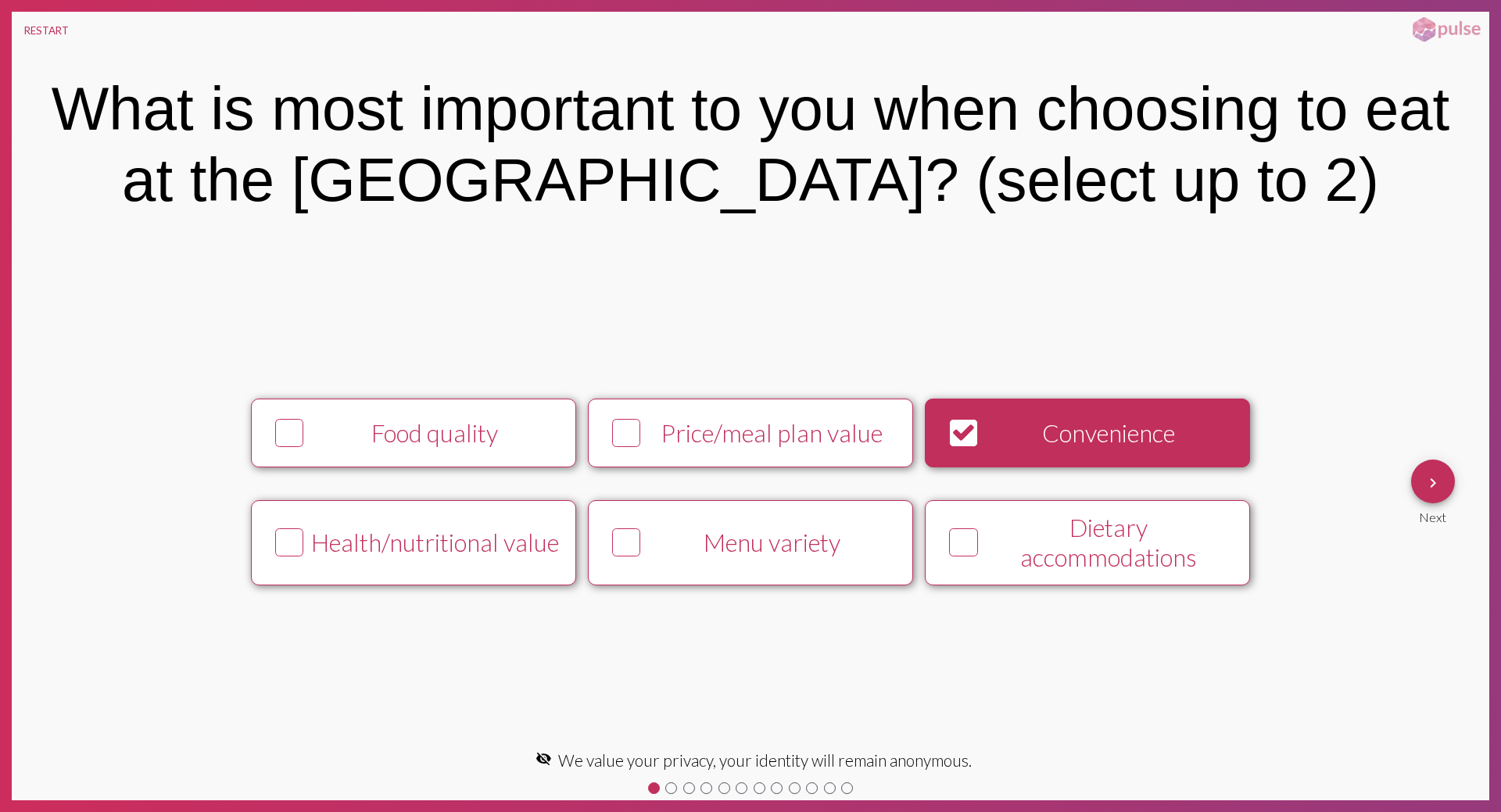
click at [1171, 535] on div "Dietary accommodations" at bounding box center [1110, 542] width 249 height 60
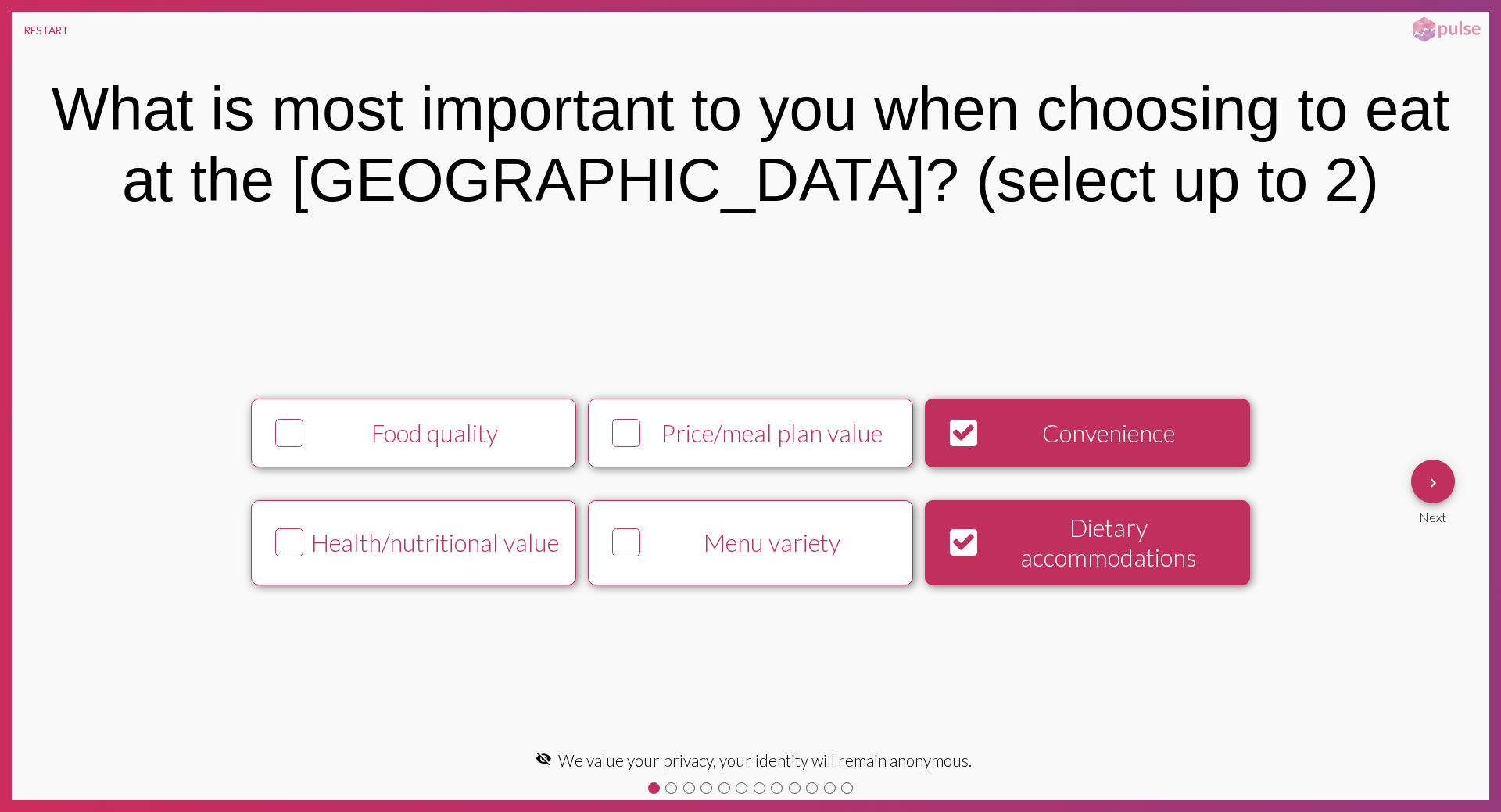
click at [893, 550] on div "Menu variety" at bounding box center [771, 542] width 249 height 29
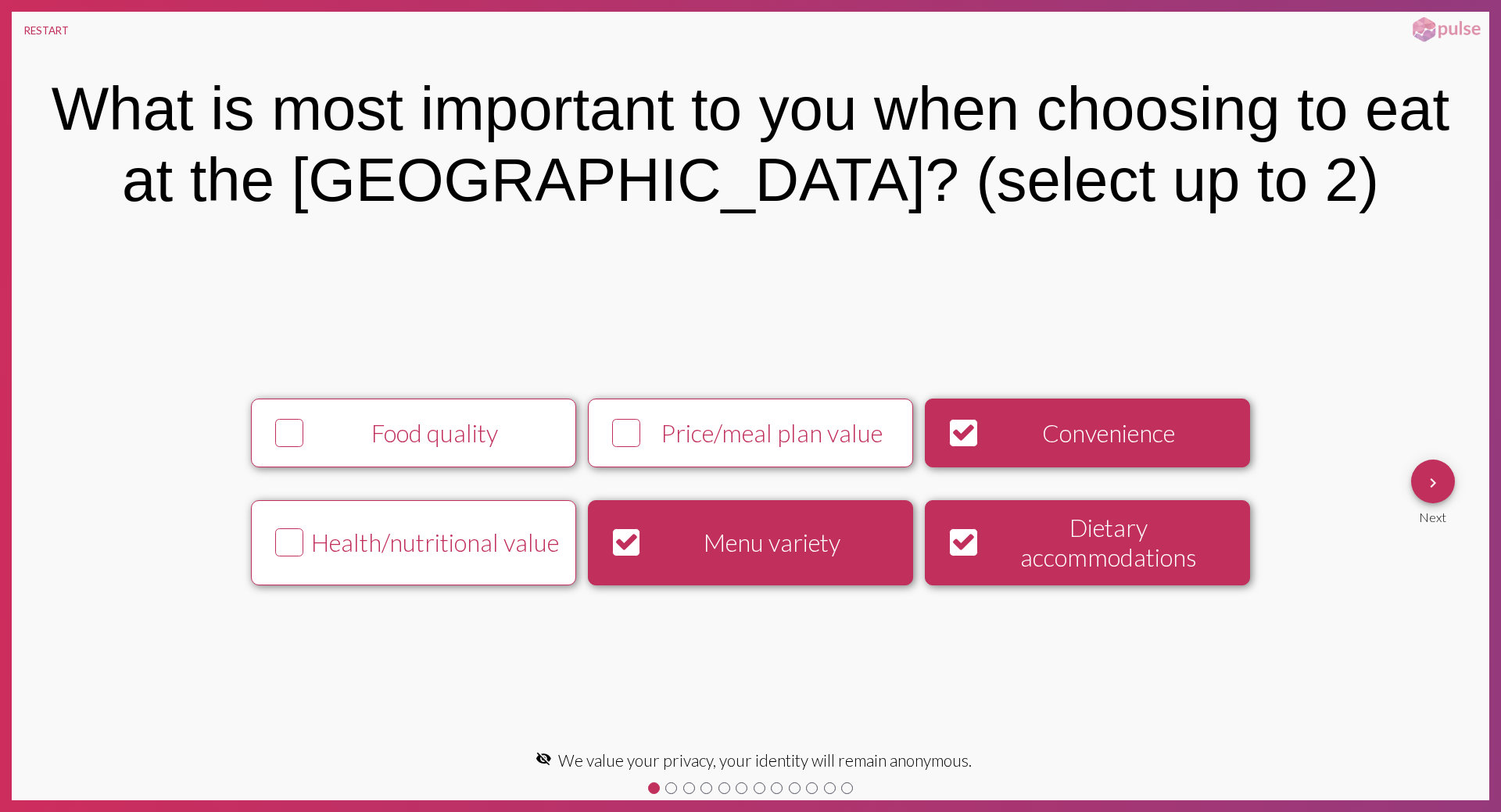
click at [1440, 486] on mat-icon "keyboard_arrow_right" at bounding box center [1432, 483] width 19 height 19
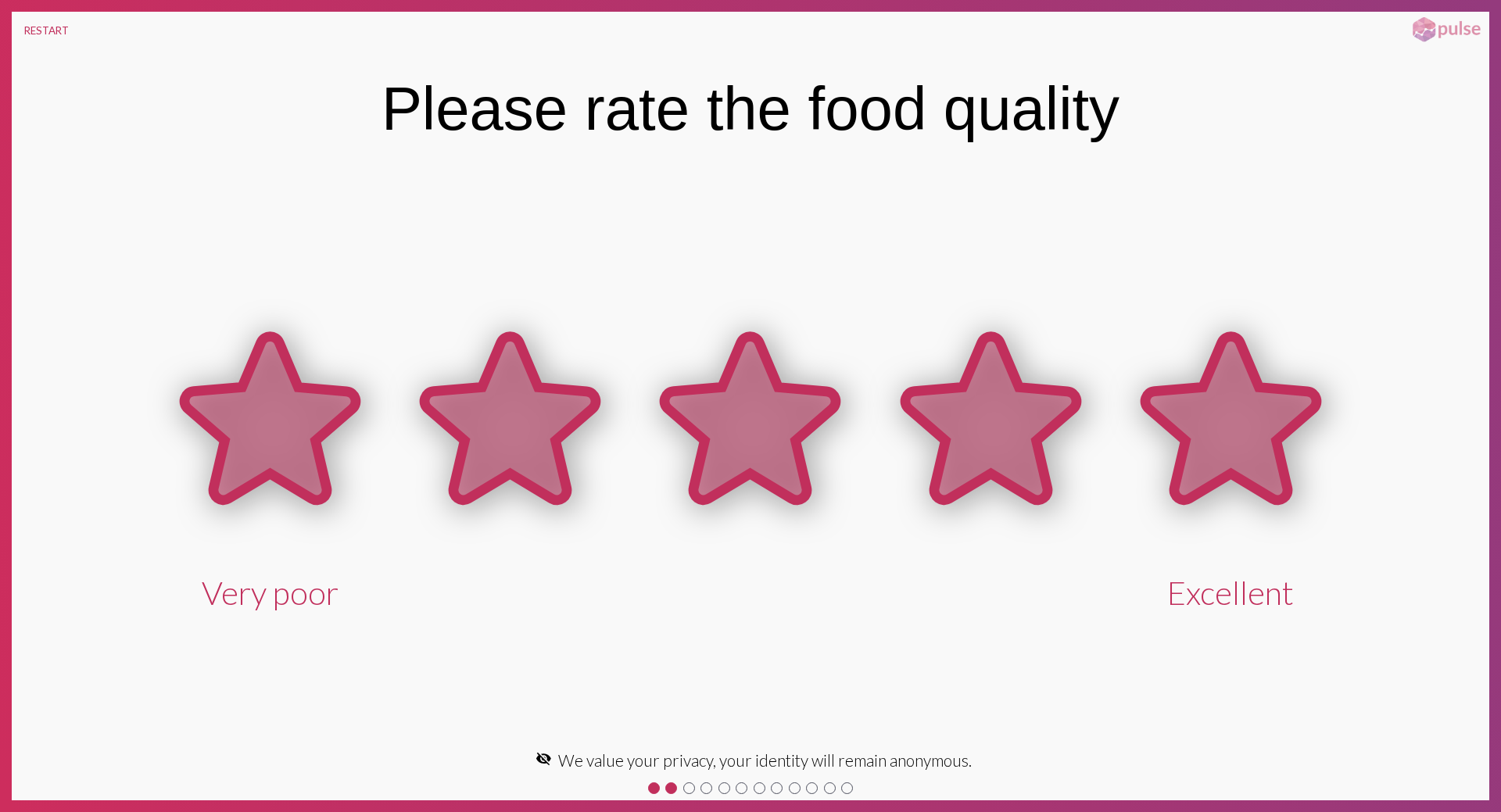
click at [1267, 467] on icon at bounding box center [1231, 418] width 171 height 164
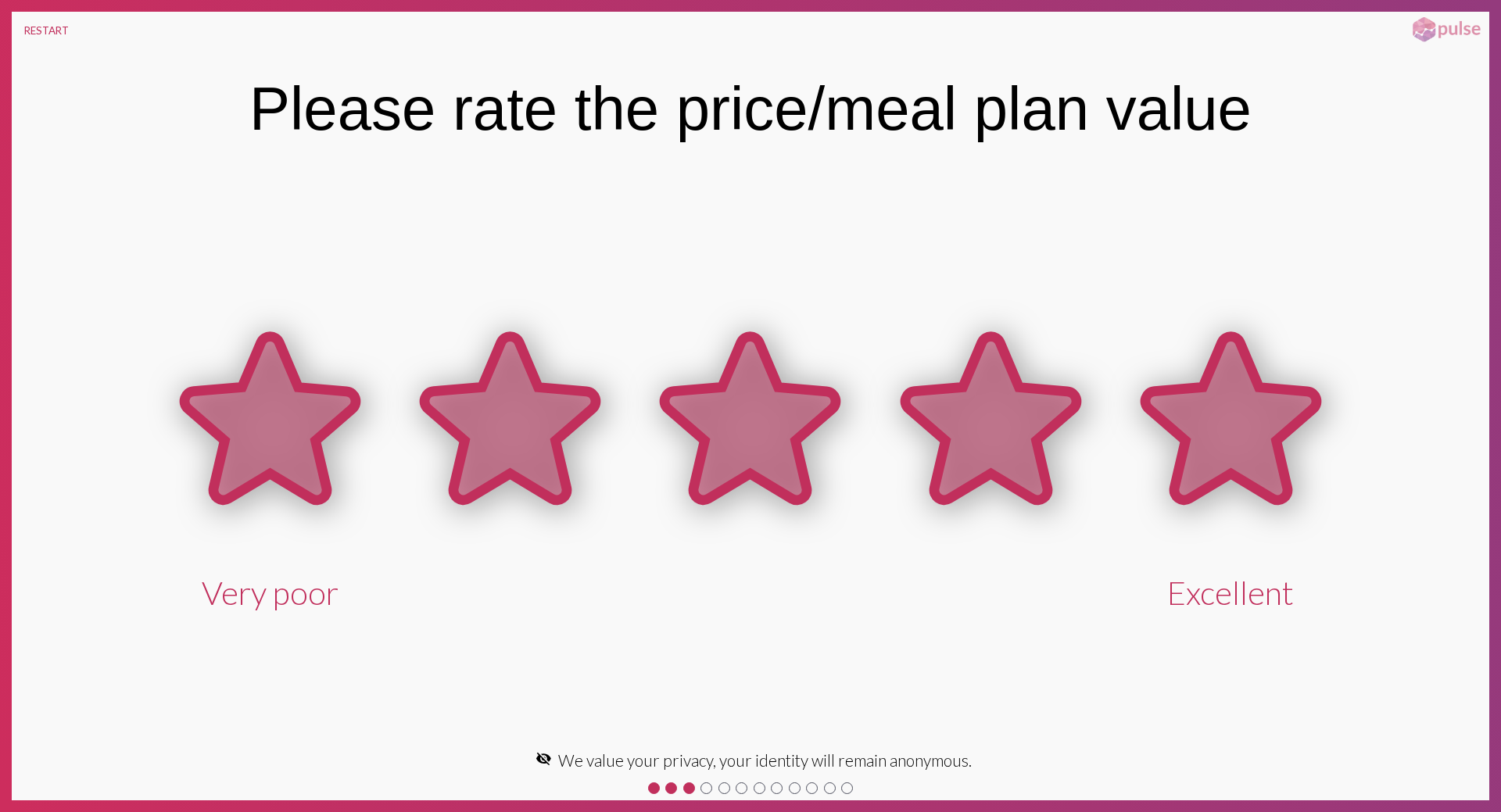
click at [1236, 456] on icon at bounding box center [1231, 418] width 171 height 164
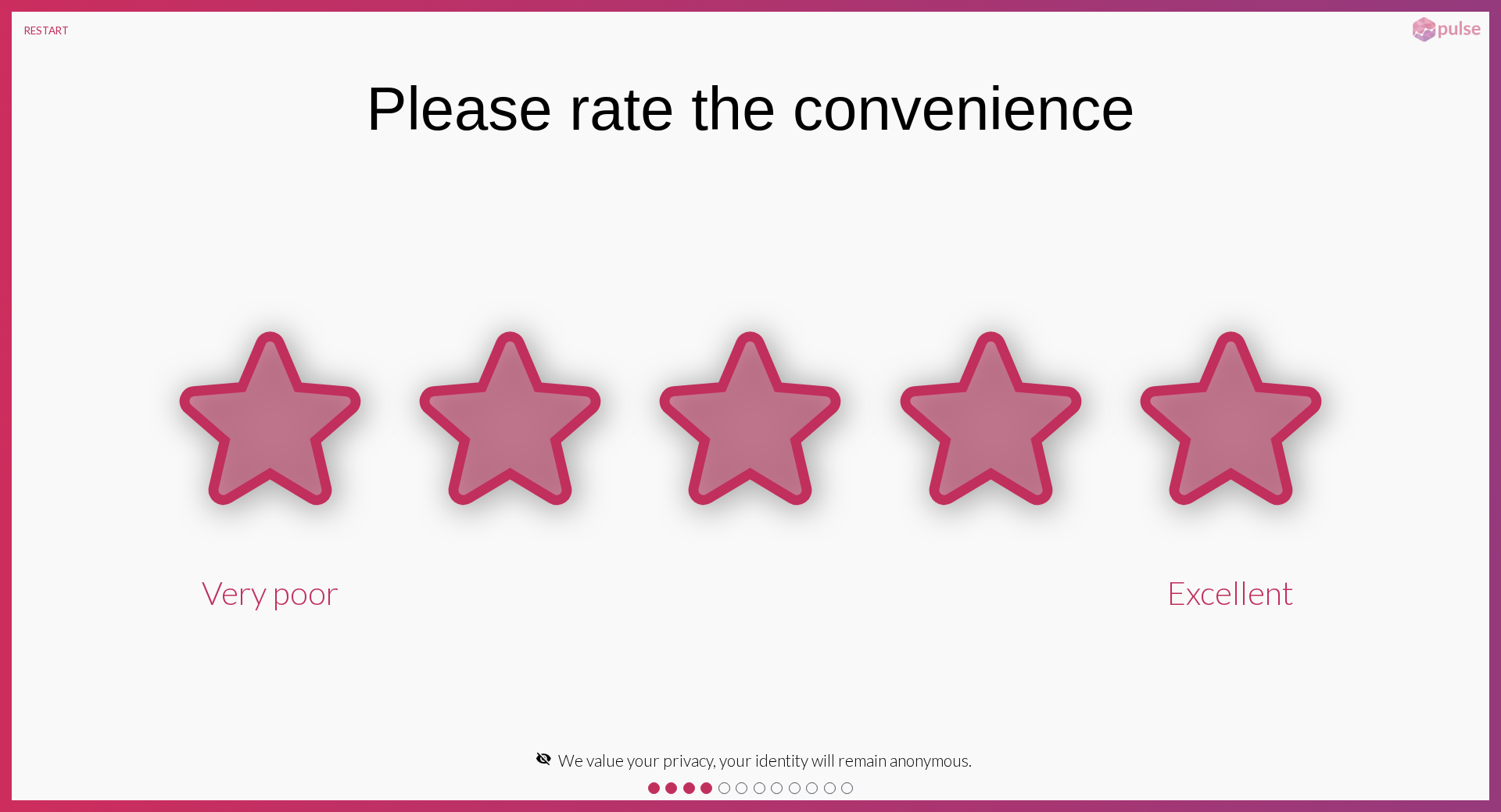
click at [1233, 440] on icon at bounding box center [1231, 418] width 171 height 164
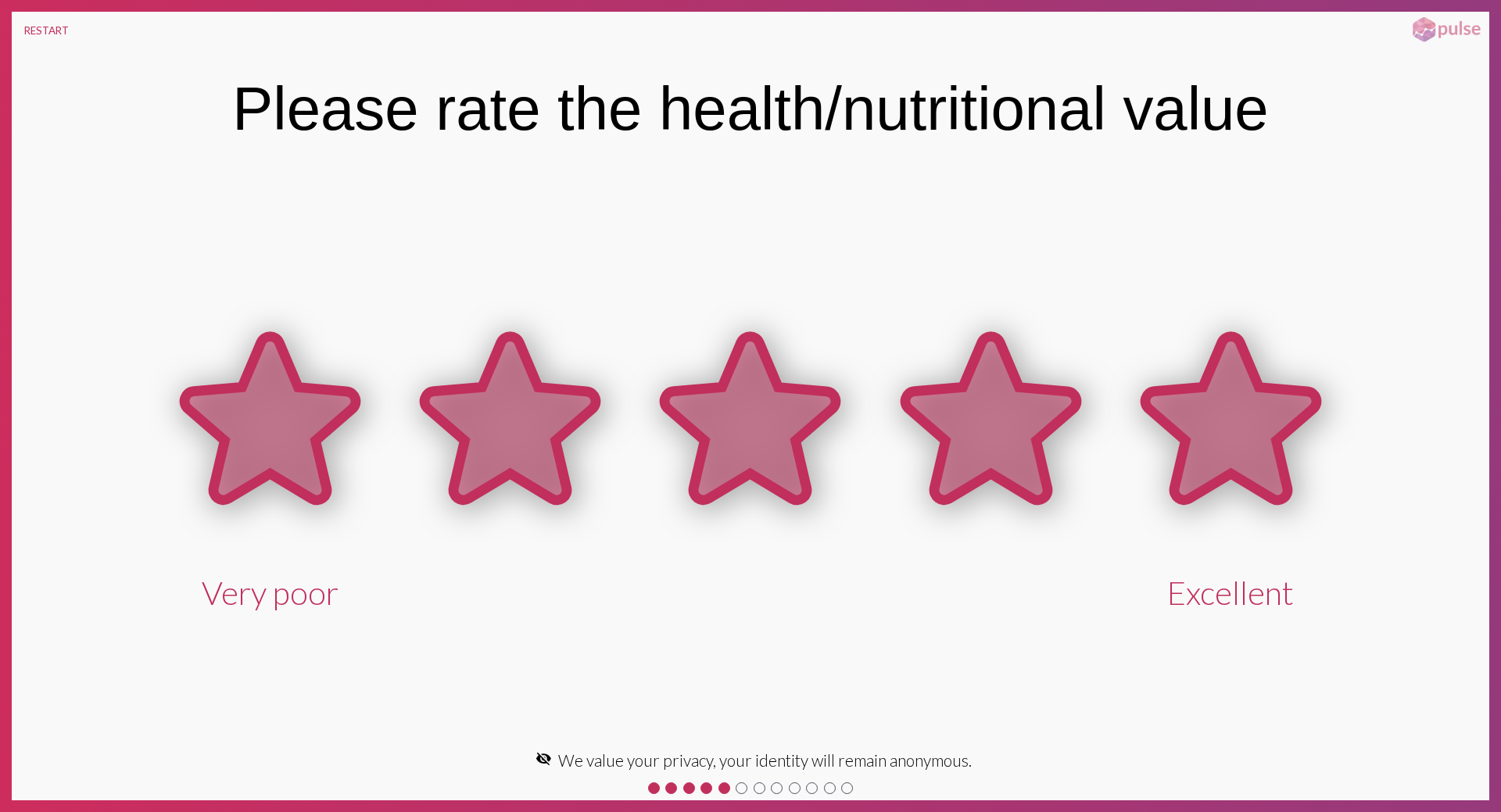
click at [1232, 440] on icon at bounding box center [1231, 418] width 171 height 164
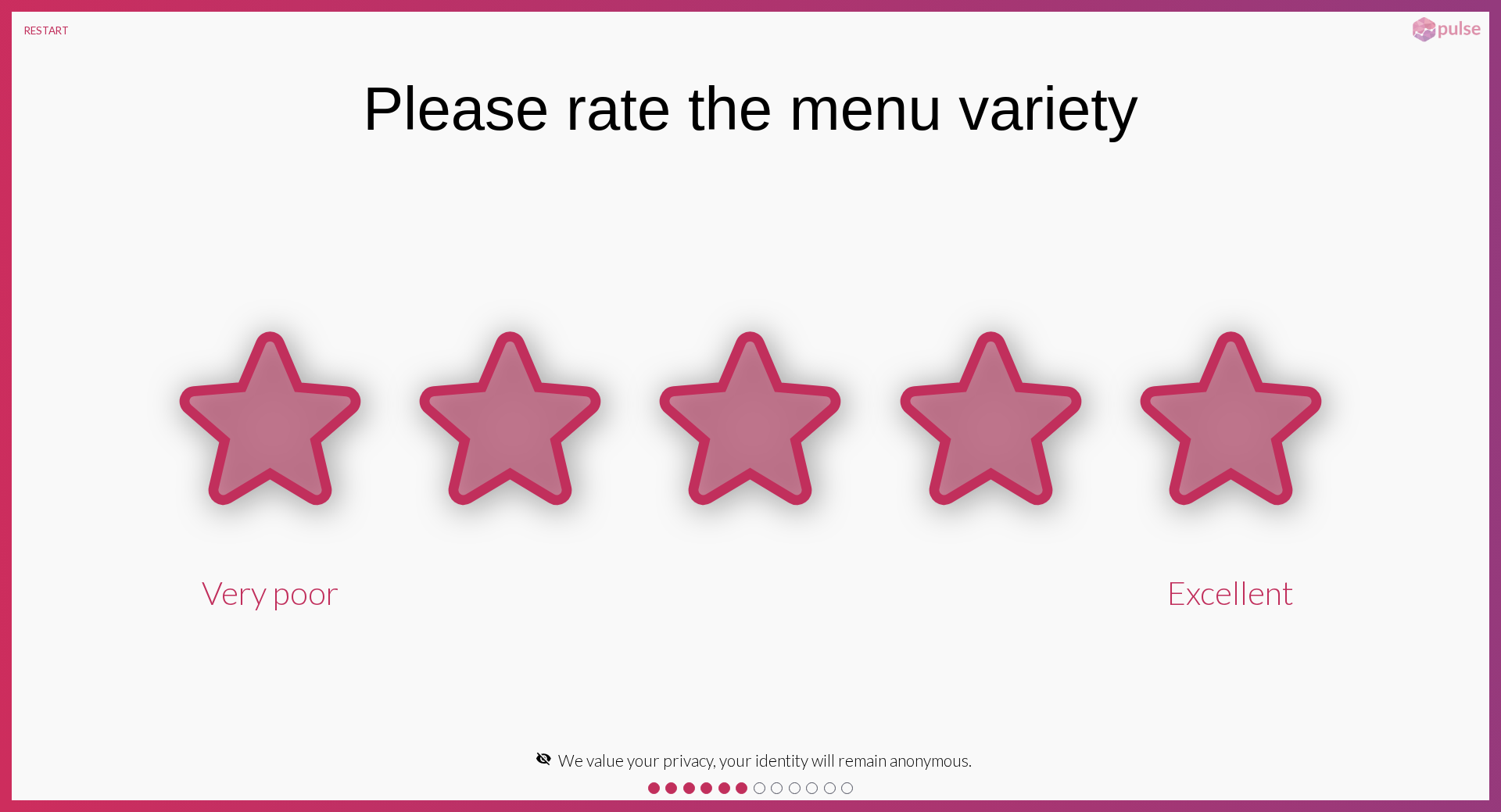
click at [1232, 440] on icon at bounding box center [1231, 418] width 171 height 164
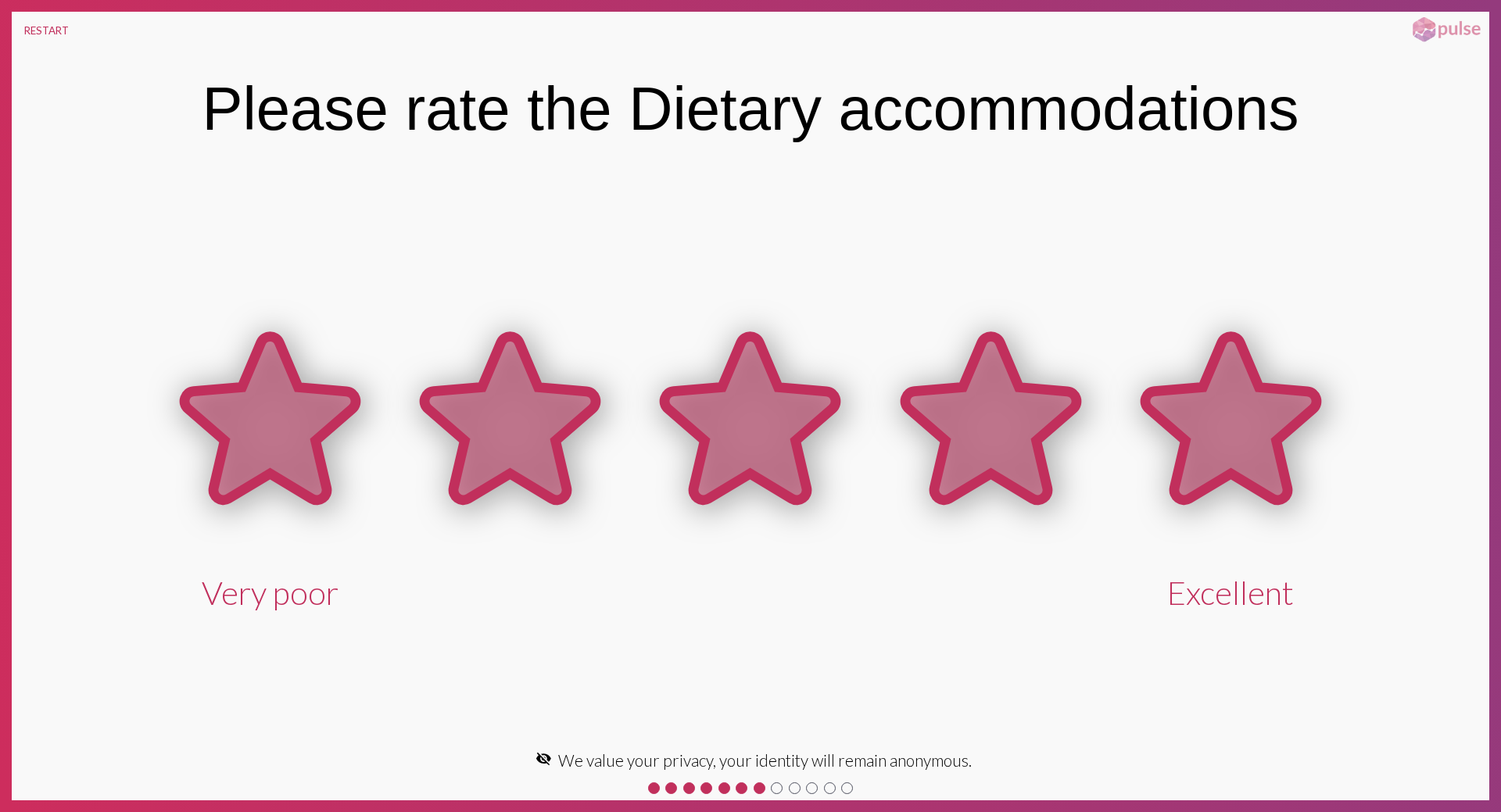
click at [1232, 440] on icon at bounding box center [1231, 418] width 171 height 164
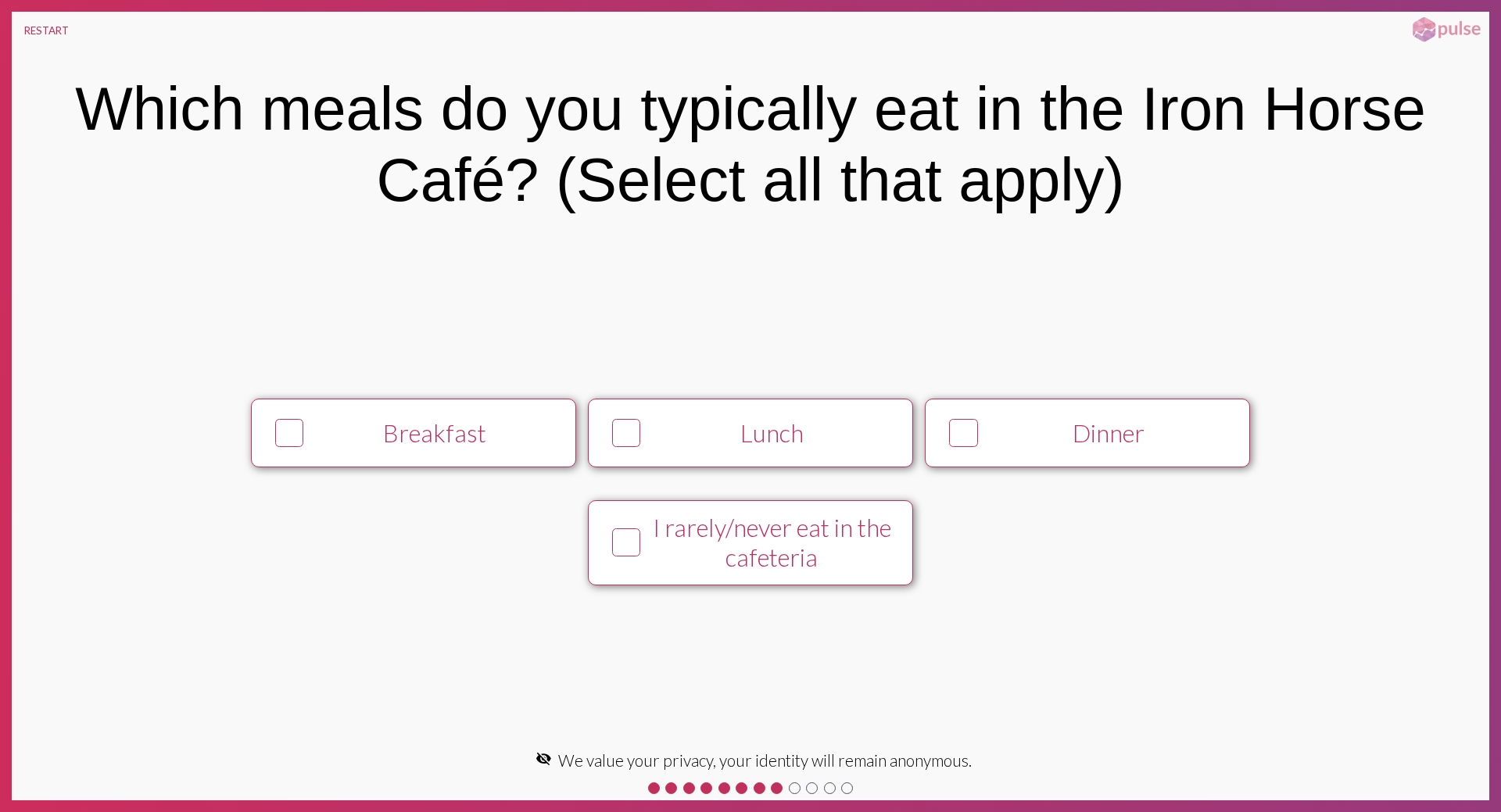
click at [715, 448] on div "Lunch" at bounding box center [771, 433] width 249 height 29
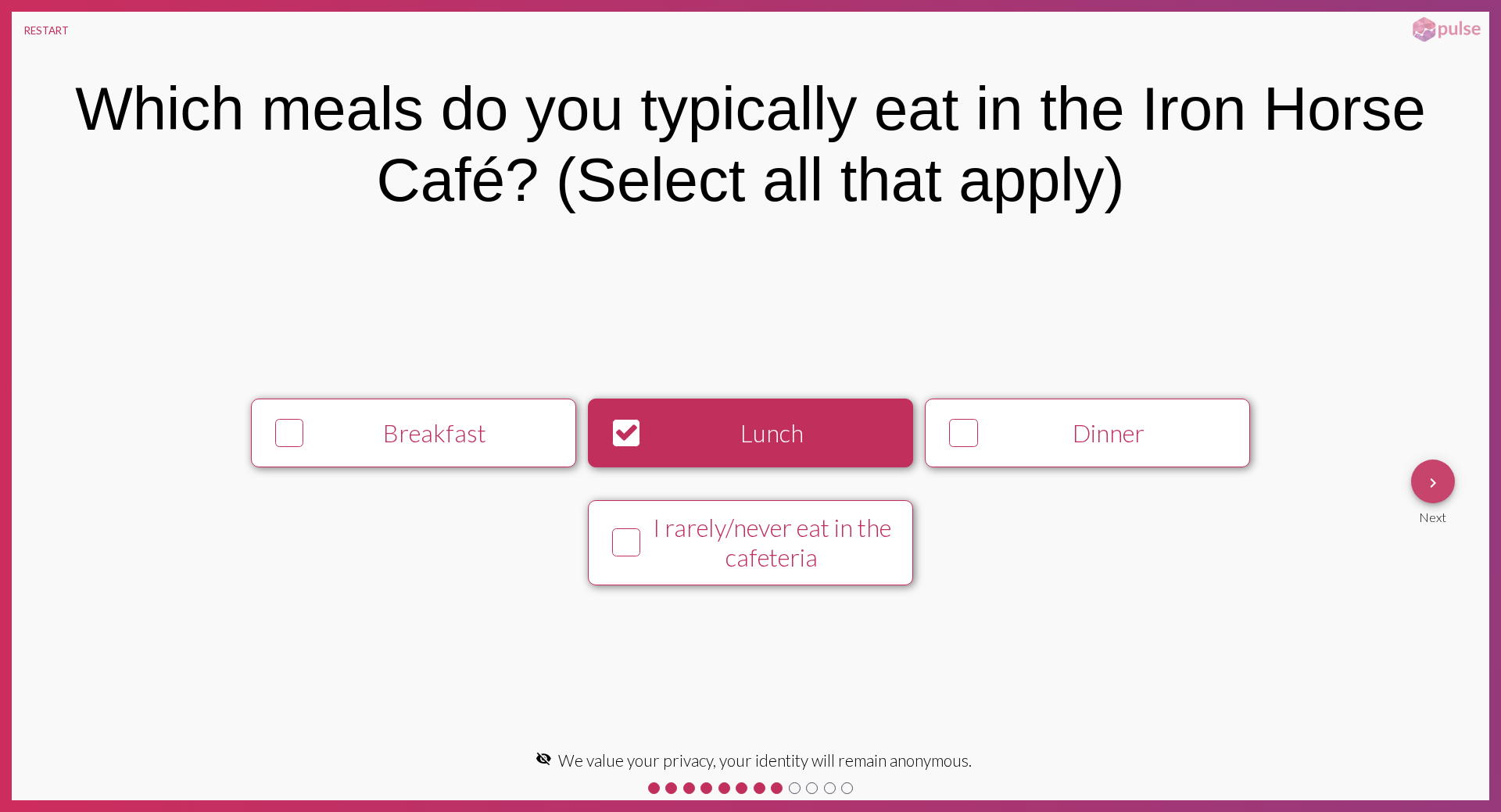
click at [1436, 493] on span "keyboard_arrow_right" at bounding box center [1432, 481] width 19 height 44
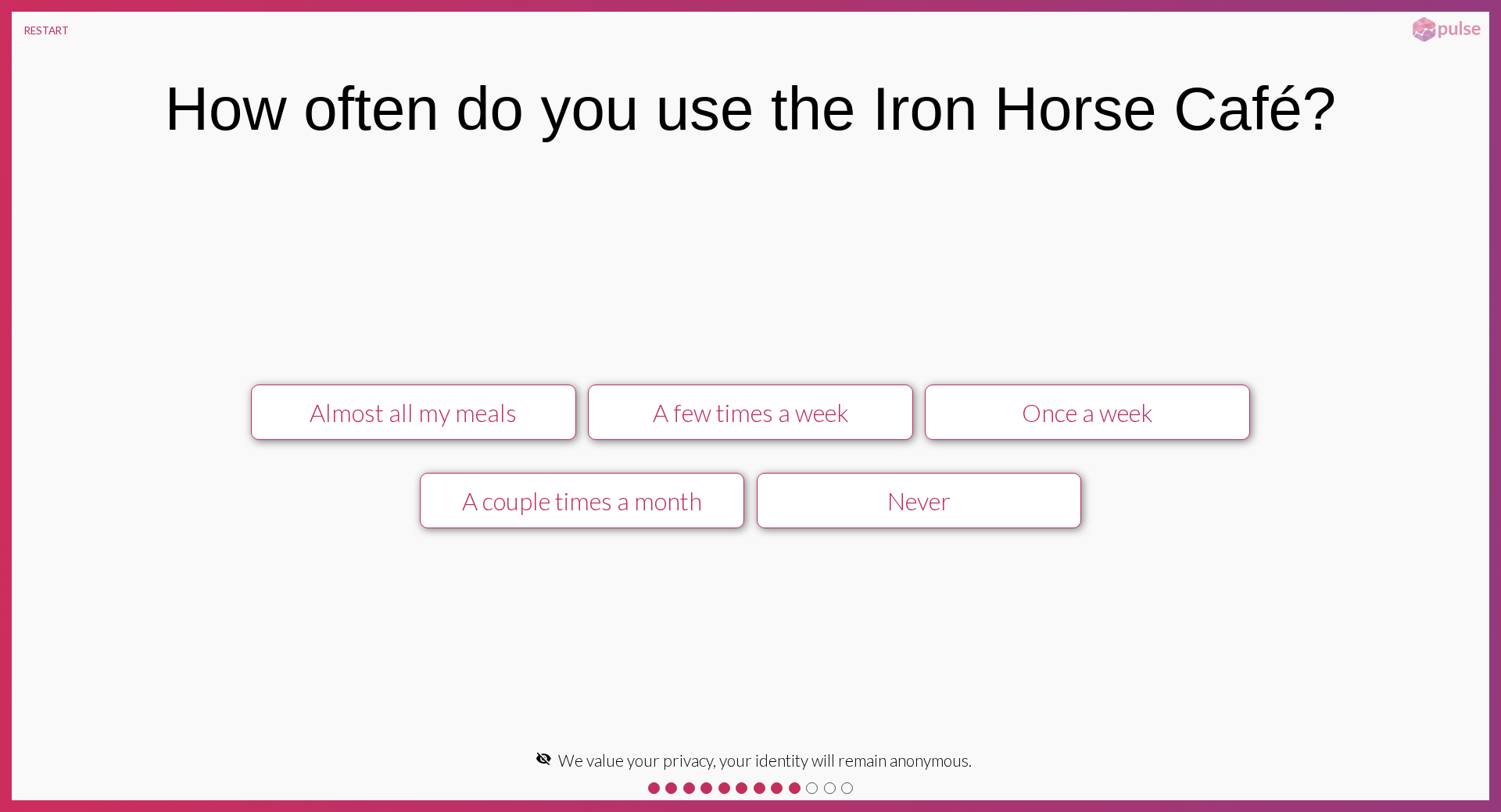
click at [797, 413] on div "A few times a week" at bounding box center [750, 413] width 291 height 29
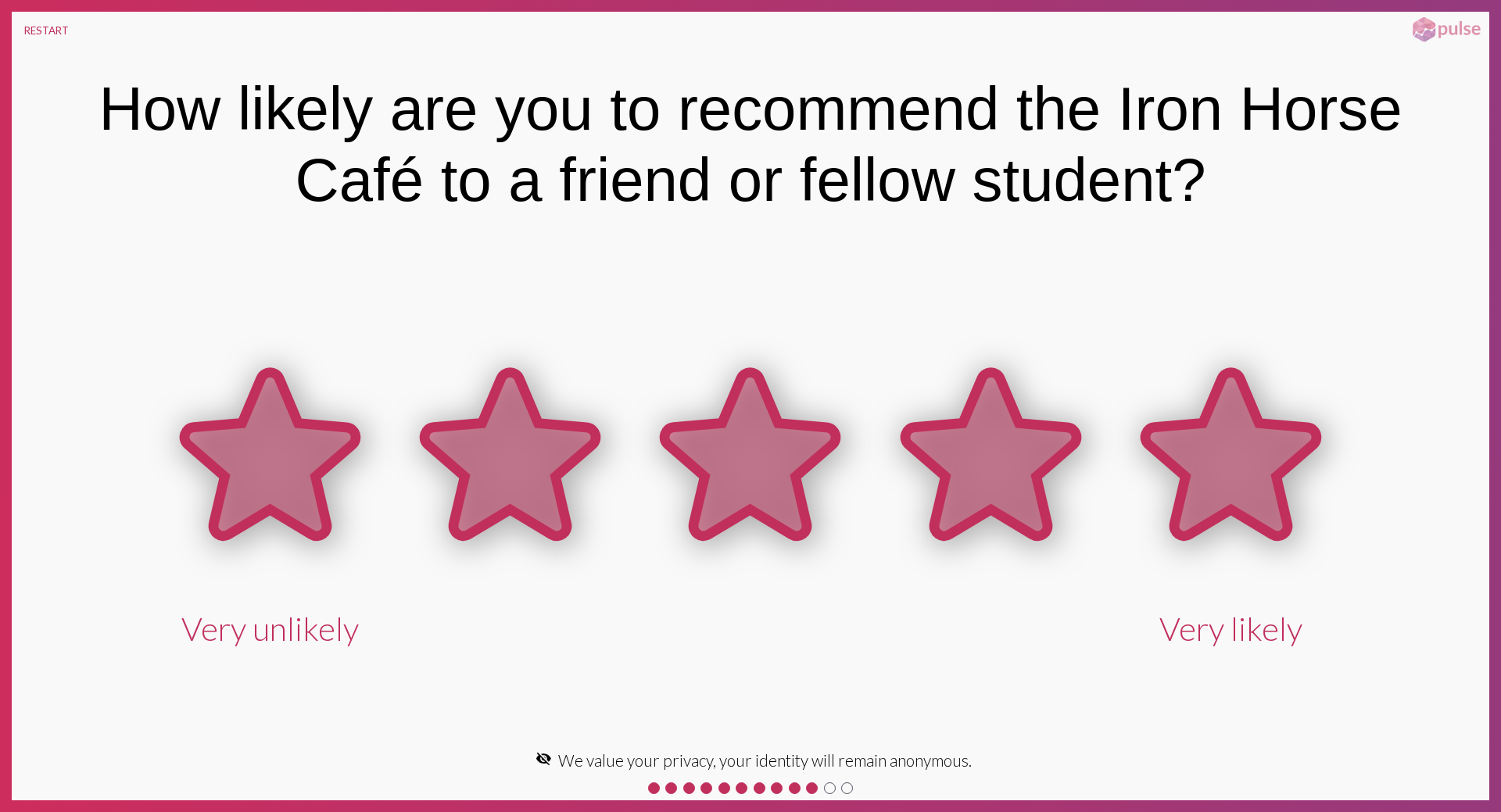
click at [1200, 483] on icon at bounding box center [1231, 453] width 171 height 164
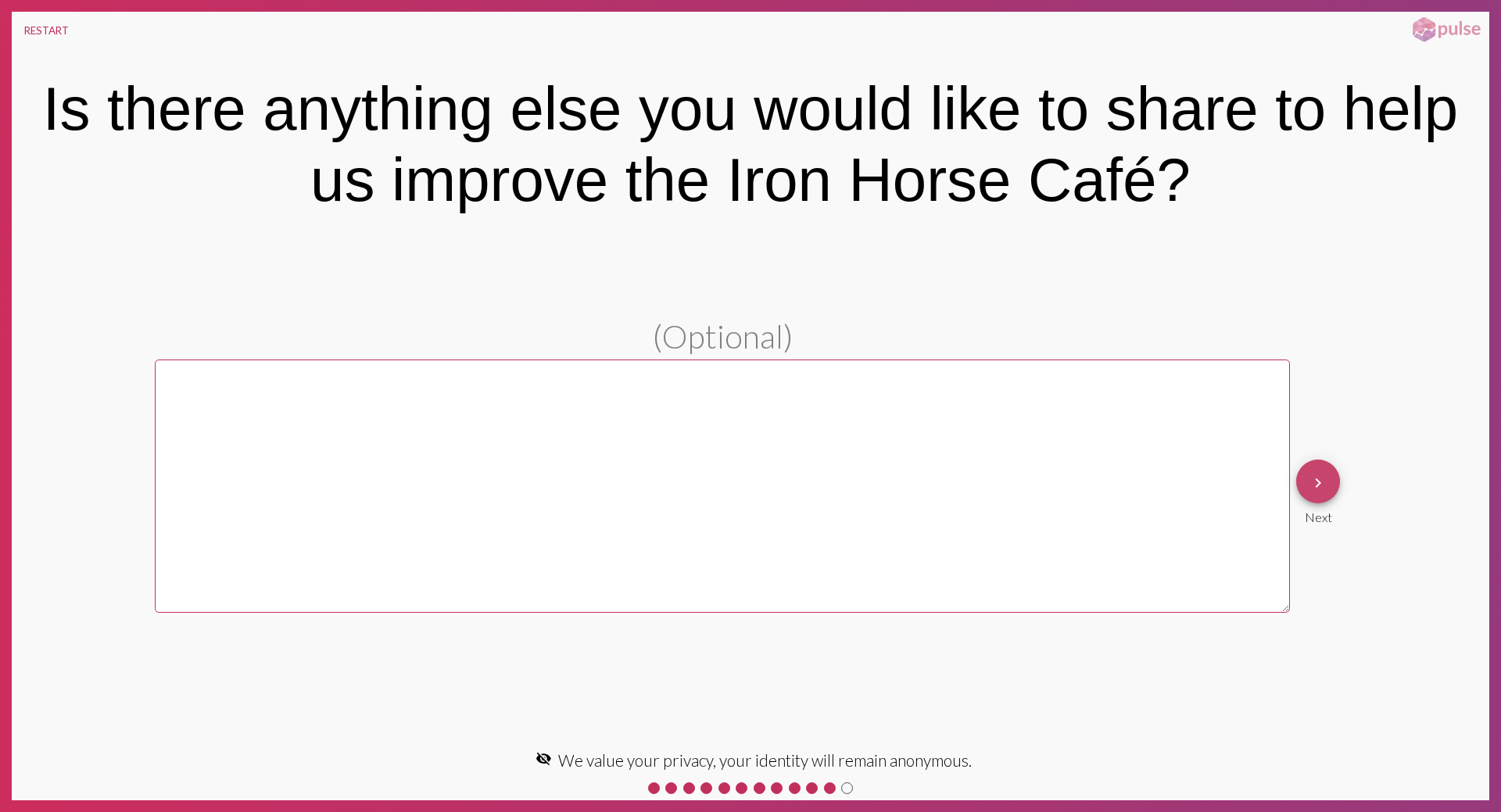
click at [1304, 477] on button "keyboard_arrow_right" at bounding box center [1318, 480] width 43 height 43
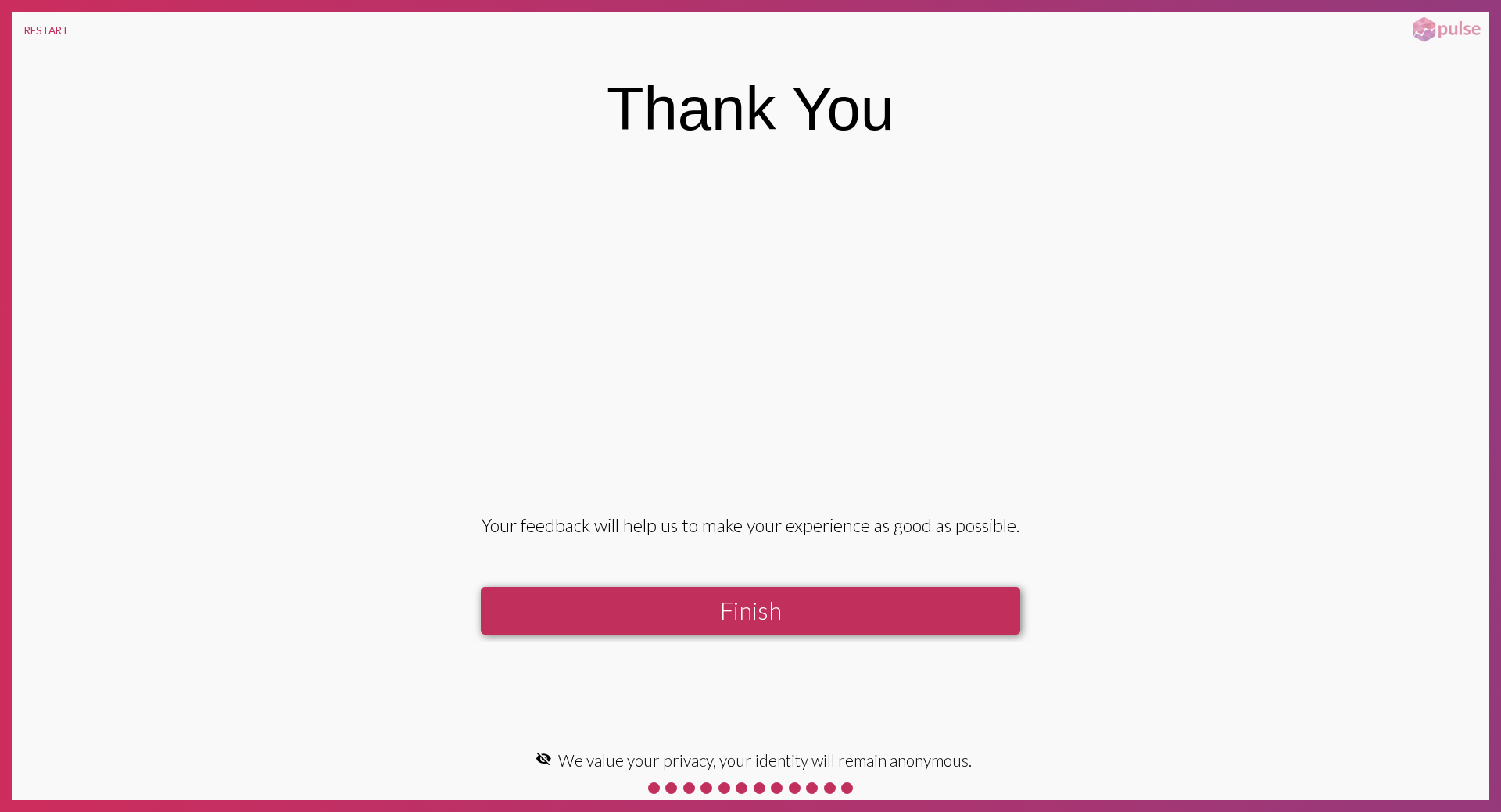
click at [759, 607] on button "Finish" at bounding box center [750, 611] width 540 height 47
